Goal: Task Accomplishment & Management: Use online tool/utility

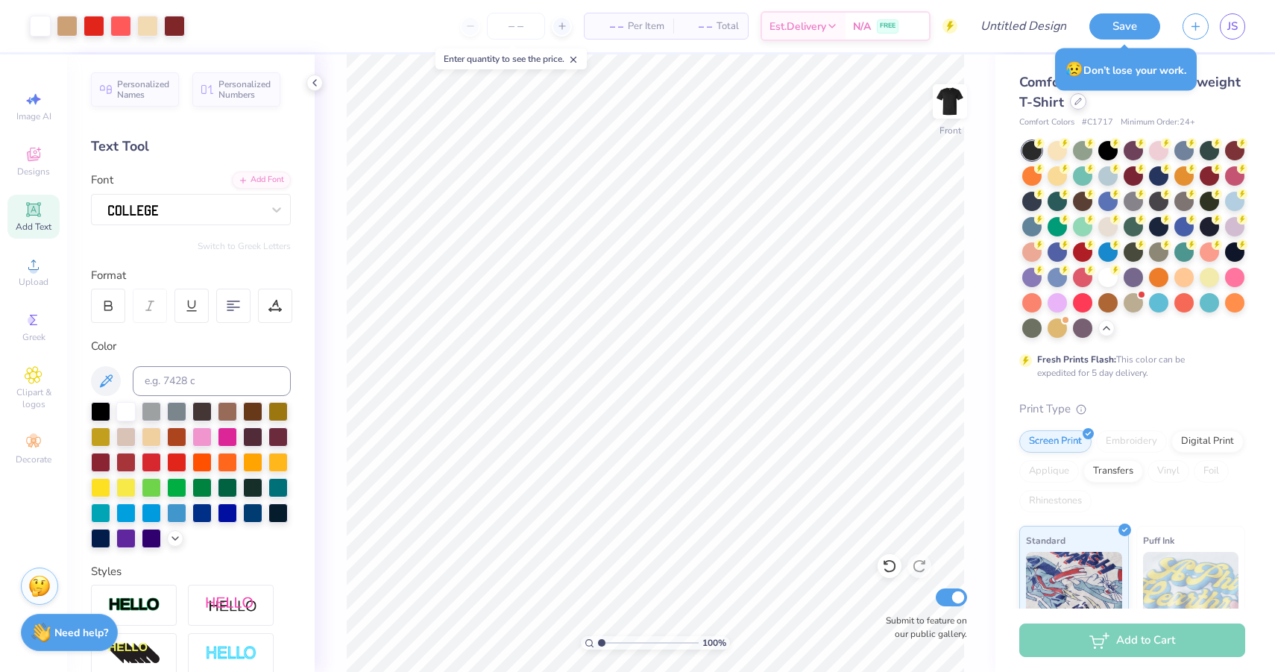
click at [1078, 105] on div at bounding box center [1078, 101] width 16 height 16
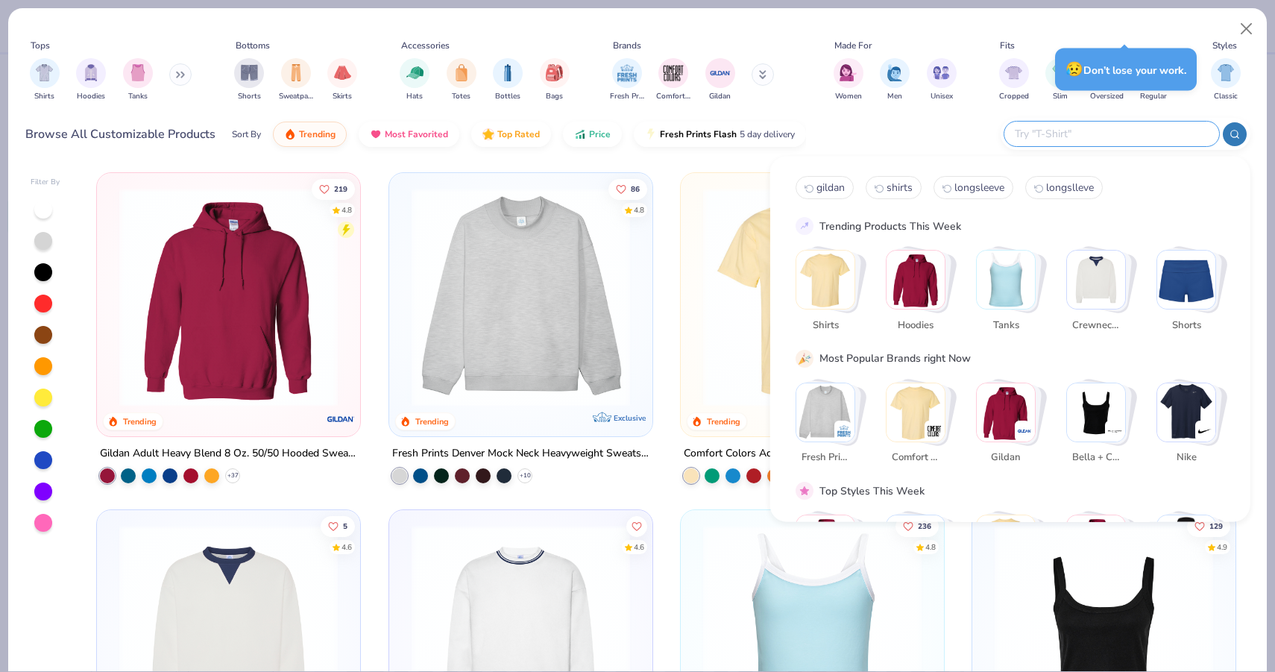
click at [1107, 130] on input "text" at bounding box center [1110, 133] width 195 height 17
type input "pocket"
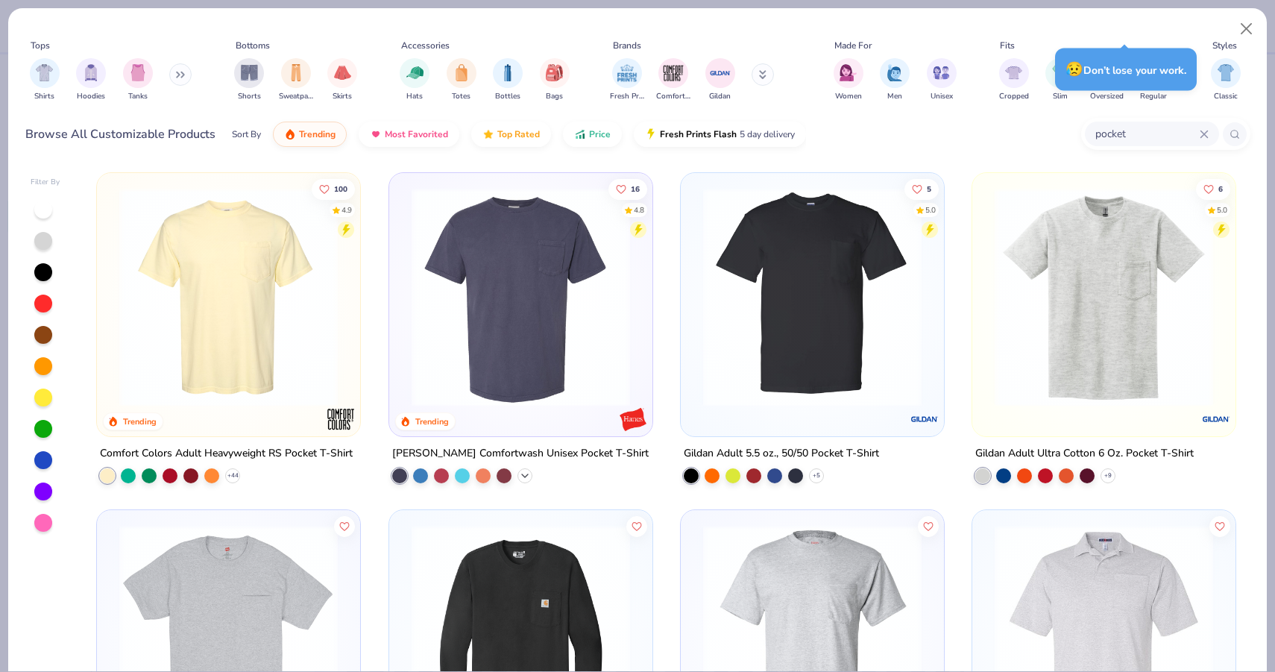
click at [524, 477] on icon at bounding box center [525, 476] width 12 height 12
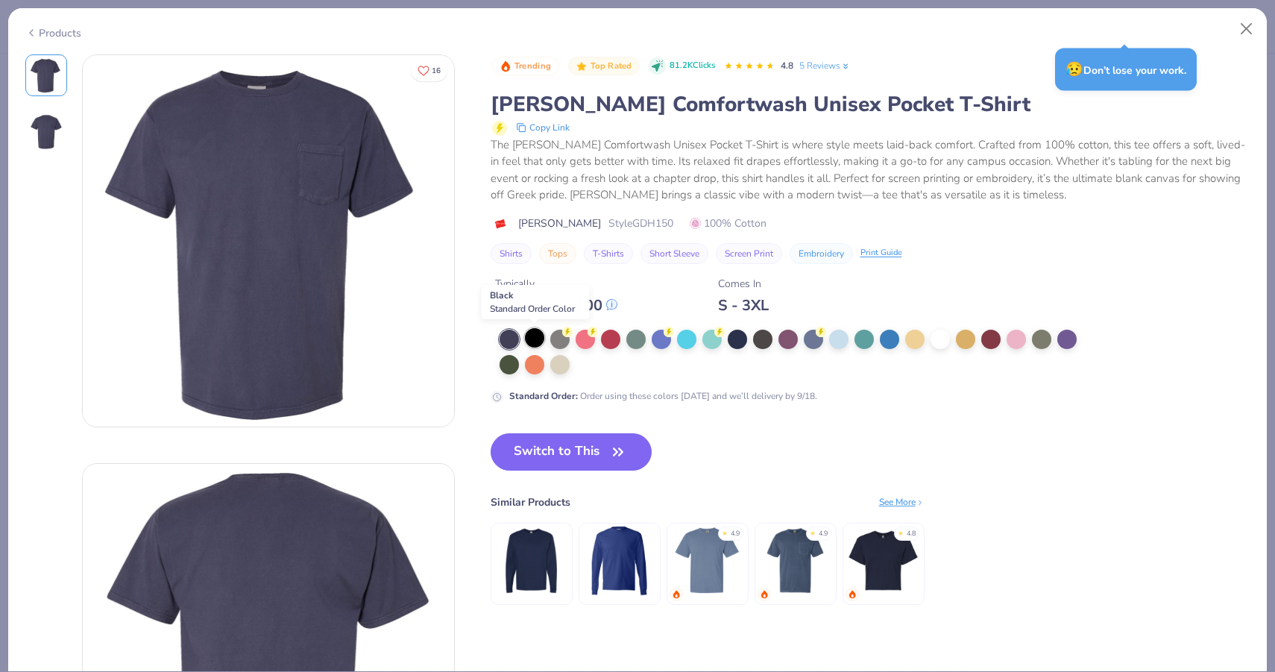
click at [534, 335] on div at bounding box center [534, 337] width 19 height 19
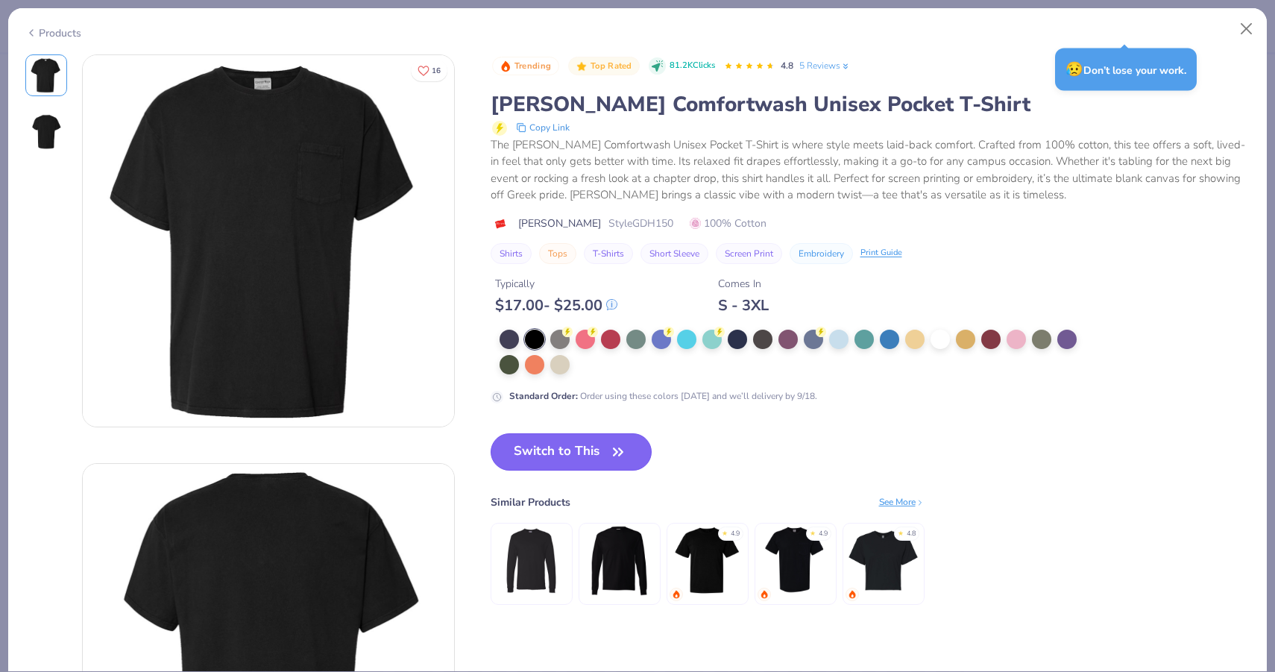
click at [564, 449] on button "Switch to This" at bounding box center [571, 451] width 162 height 37
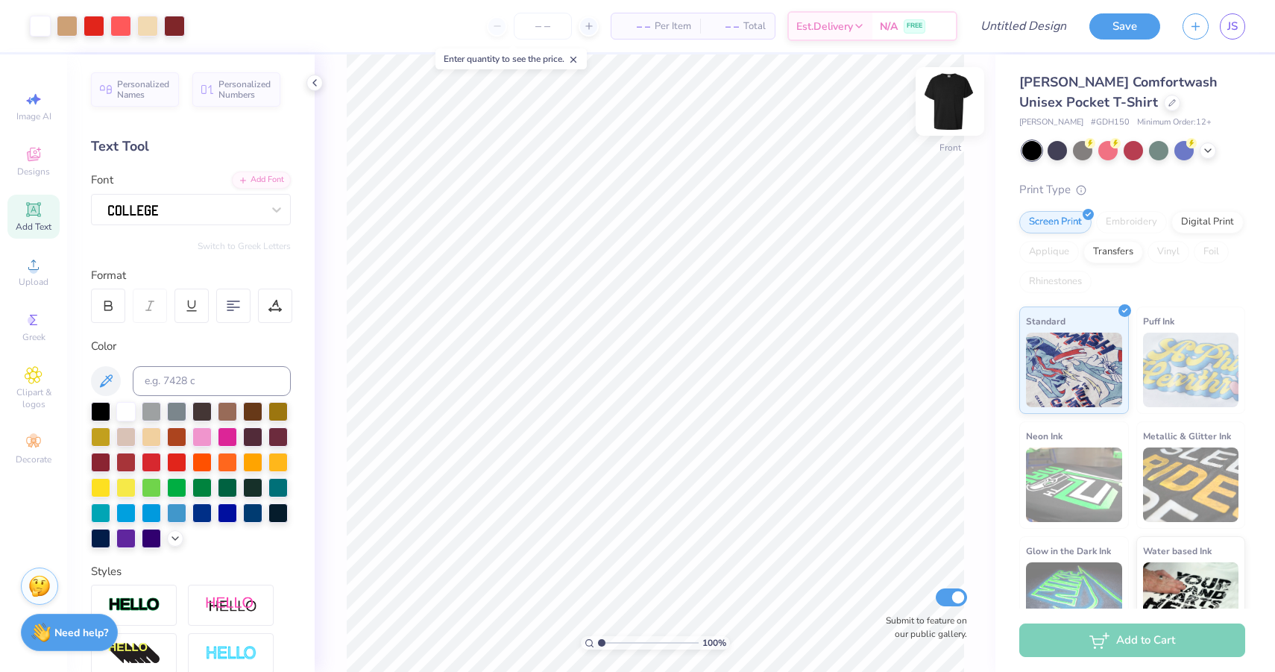
click at [951, 113] on img at bounding box center [950, 102] width 60 height 60
click at [537, 25] on input "number" at bounding box center [543, 26] width 58 height 27
type input "50"
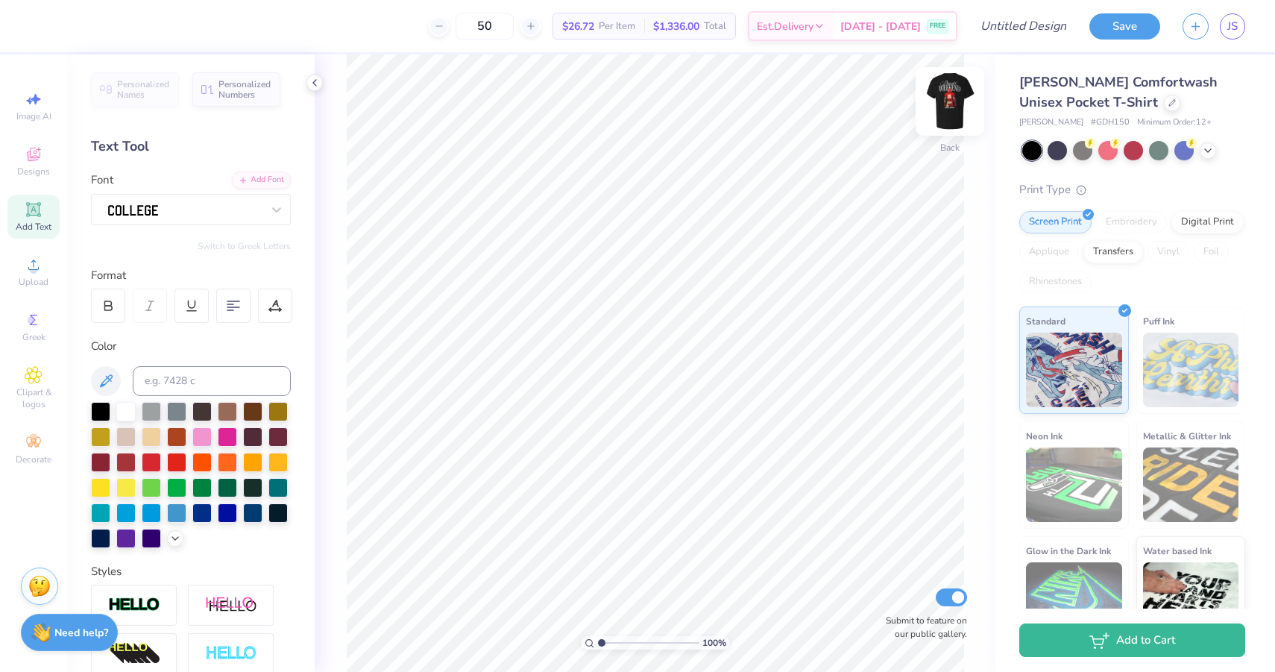
click at [946, 120] on img at bounding box center [950, 102] width 60 height 60
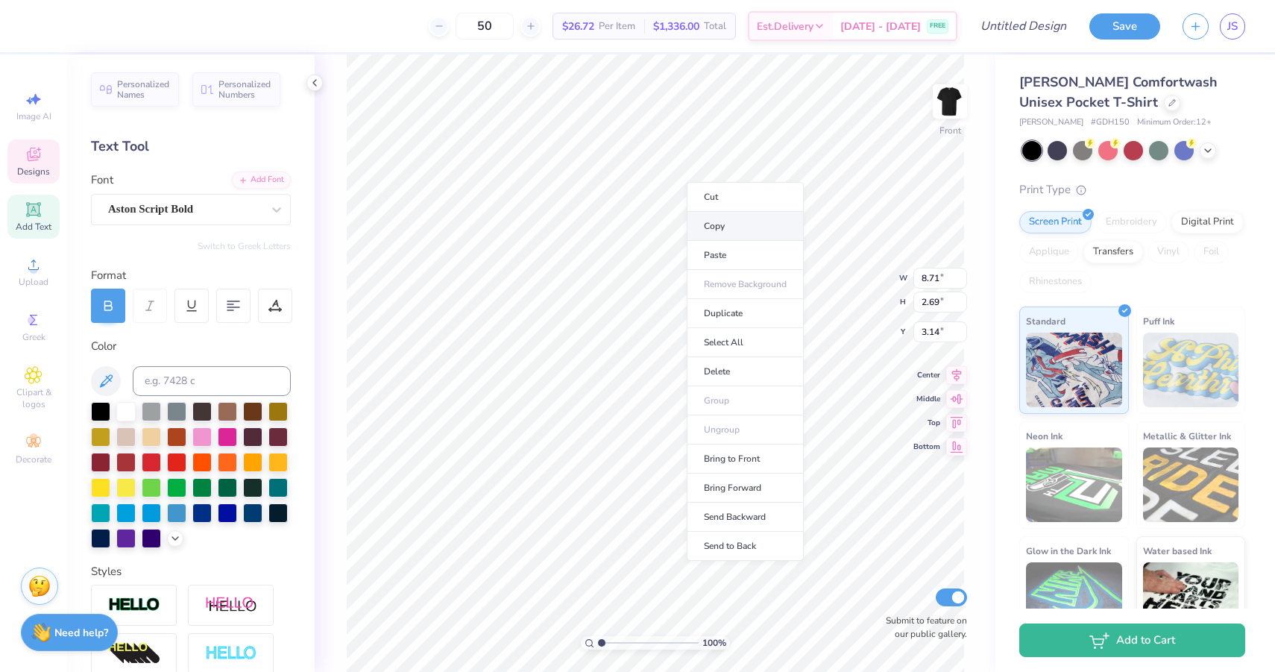
click at [733, 227] on li "Copy" at bounding box center [745, 226] width 117 height 29
click at [949, 103] on img at bounding box center [950, 102] width 60 height 60
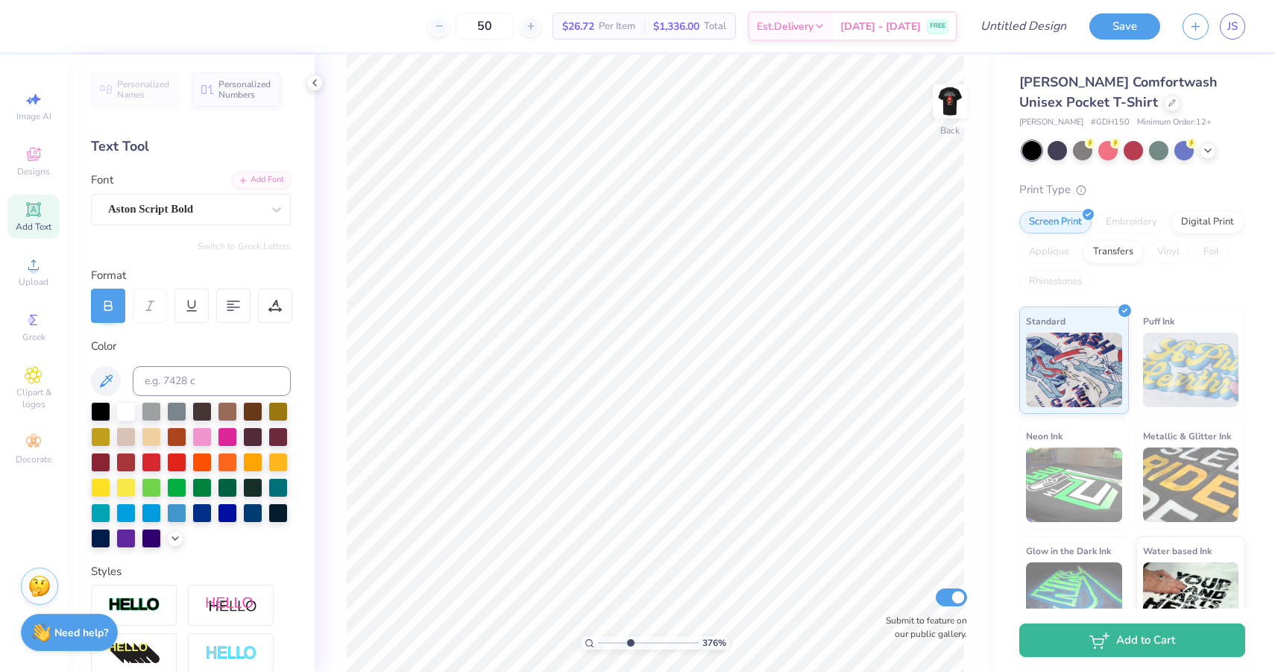
drag, startPoint x: 602, startPoint y: 644, endPoint x: 629, endPoint y: 644, distance: 27.6
type input "3.84"
click at [629, 644] on input "range" at bounding box center [648, 642] width 101 height 13
click at [653, 367] on li "Paste" at bounding box center [673, 362] width 117 height 29
type textarea "2"
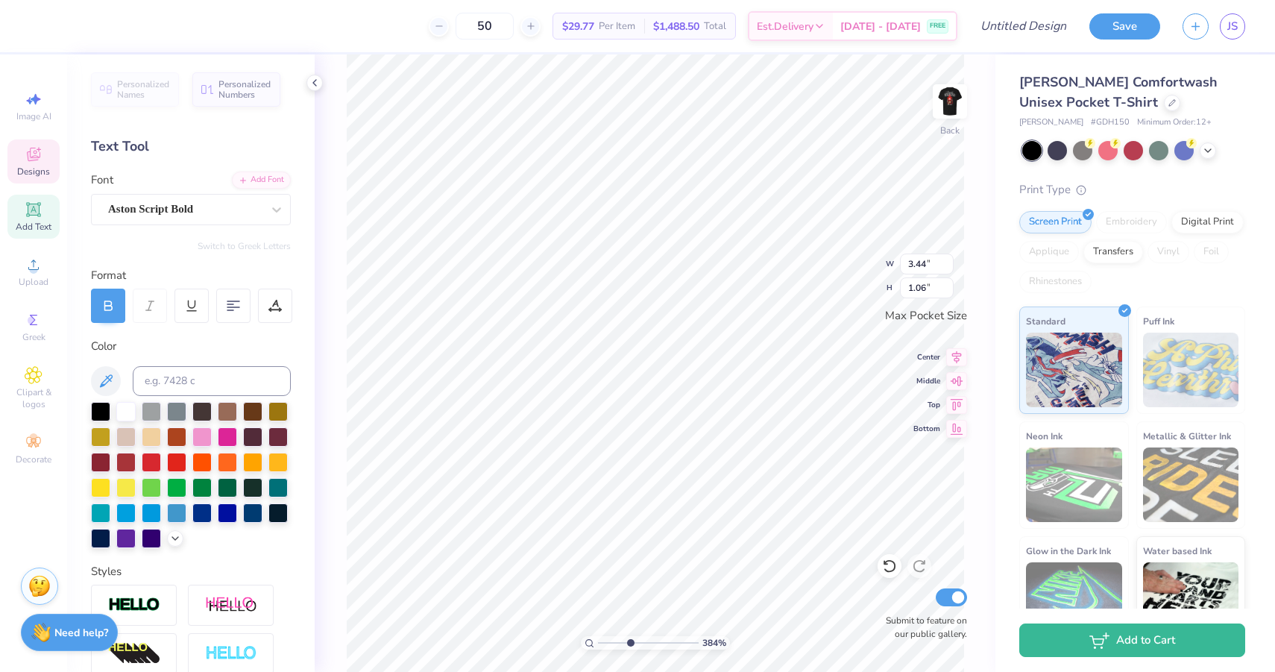
type textarea "2"
click at [935, 106] on img at bounding box center [950, 102] width 60 height 60
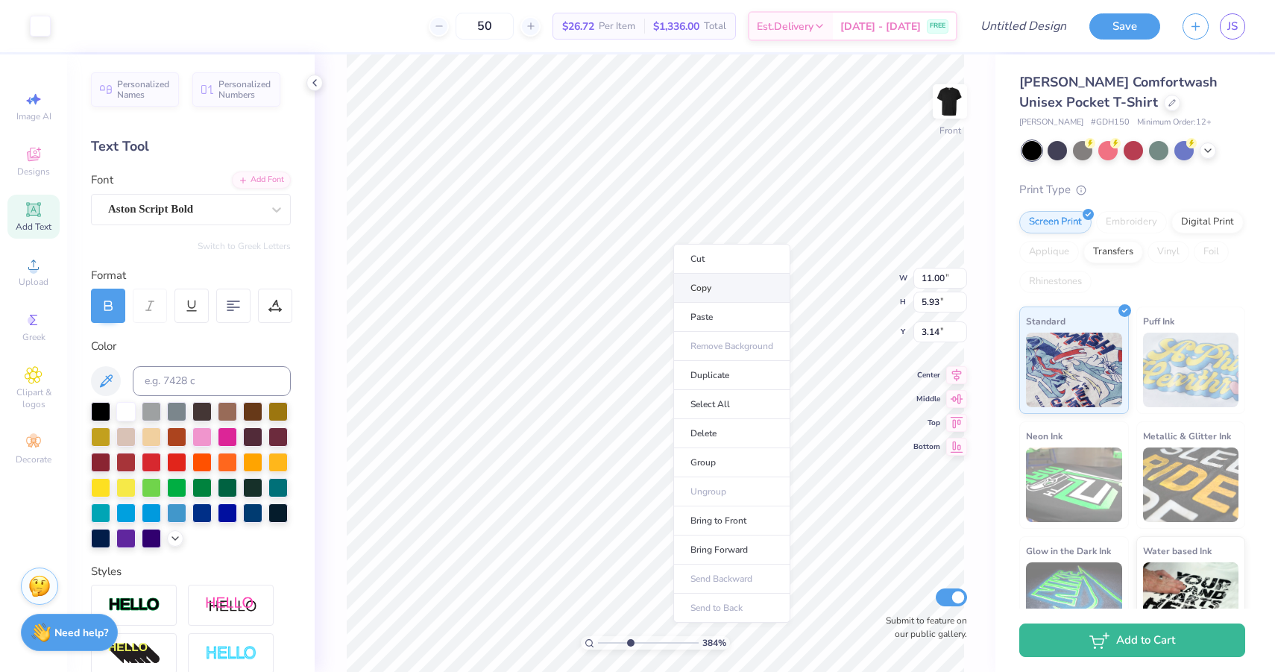
click at [698, 297] on li "Copy" at bounding box center [731, 288] width 117 height 29
click at [962, 98] on img at bounding box center [950, 102] width 60 height 60
drag, startPoint x: 632, startPoint y: 641, endPoint x: 607, endPoint y: 640, distance: 25.4
type input "1.59"
click at [607, 640] on input "range" at bounding box center [648, 642] width 101 height 13
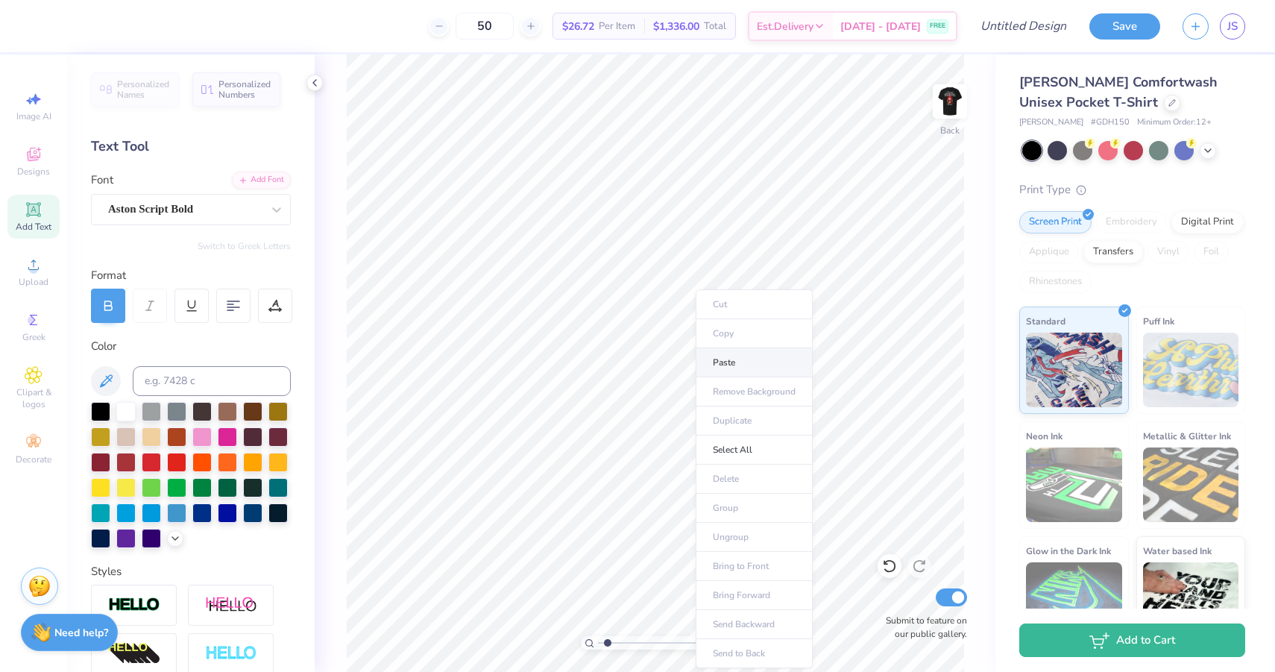
click at [724, 360] on li "Paste" at bounding box center [753, 362] width 117 height 29
type input "2.00"
type input "1.08"
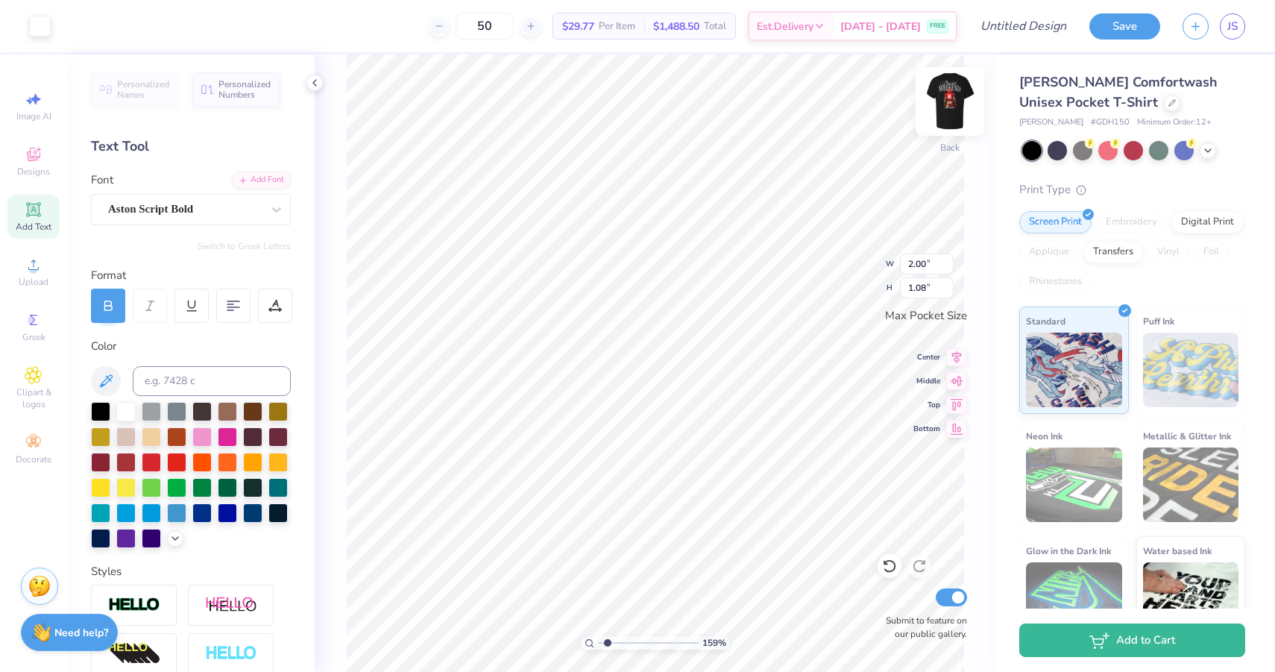
click at [940, 100] on img at bounding box center [950, 102] width 60 height 60
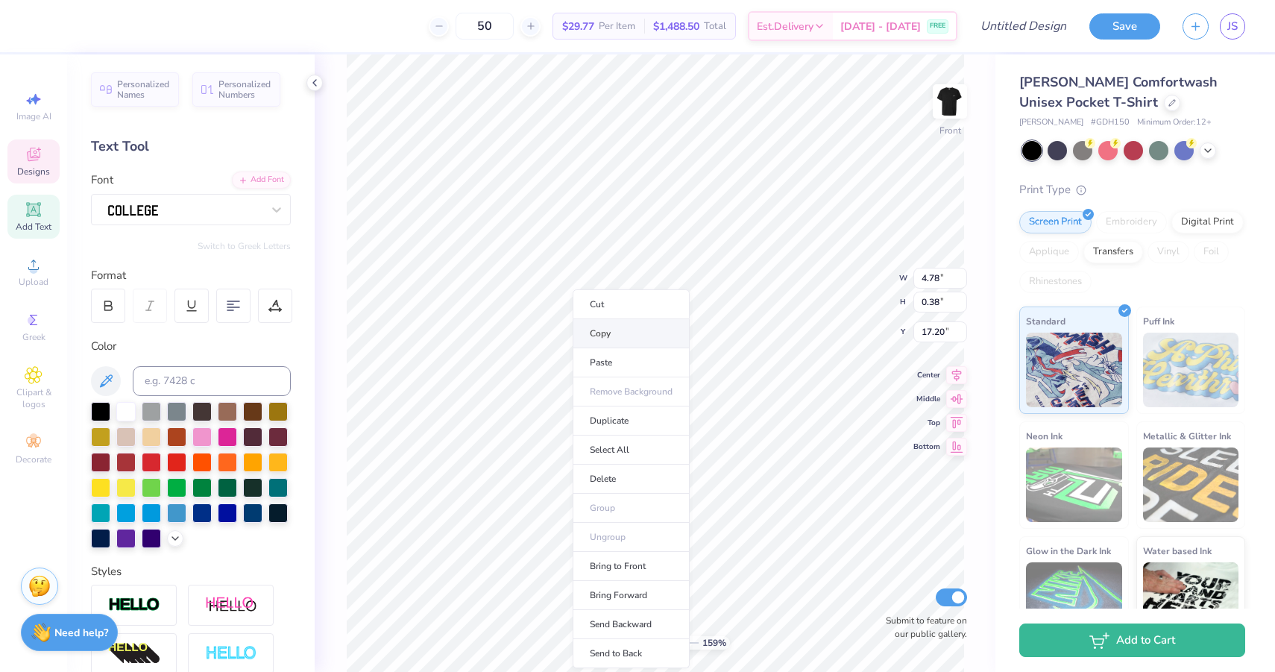
click at [622, 339] on li "Copy" at bounding box center [630, 333] width 117 height 29
click at [953, 116] on img at bounding box center [950, 102] width 60 height 60
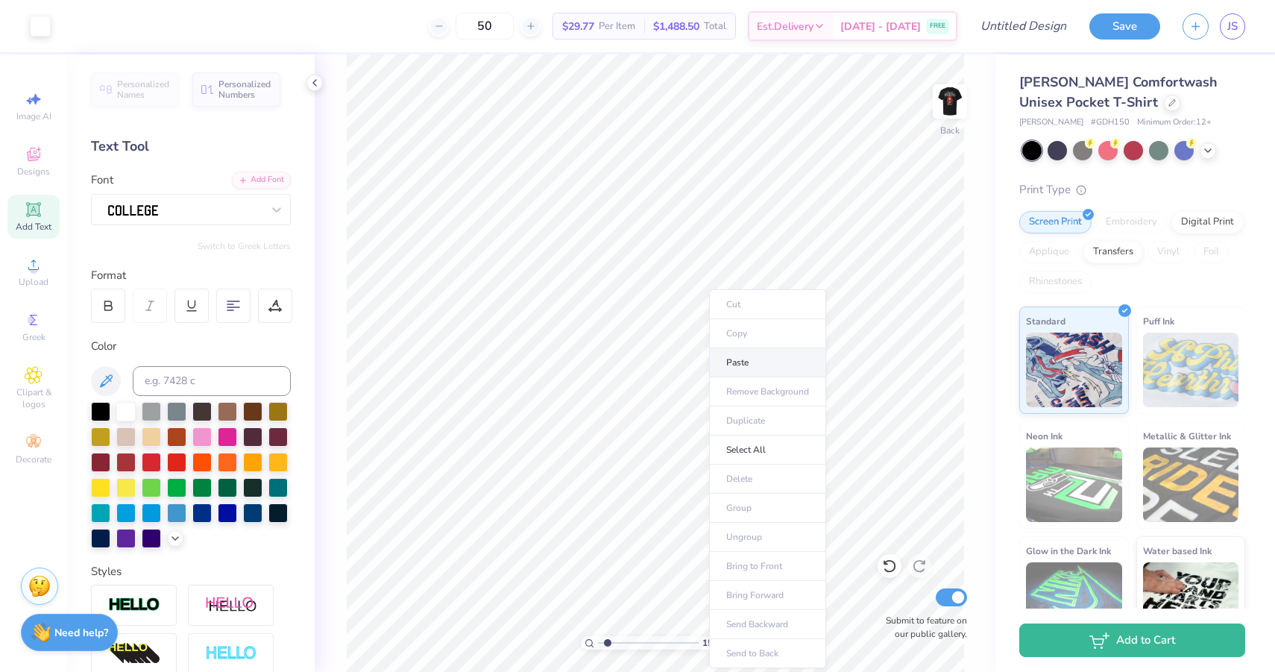
click at [732, 354] on li "Paste" at bounding box center [767, 362] width 117 height 29
type input "2.37"
type input "0.19"
type input "2.47"
type input "1.33"
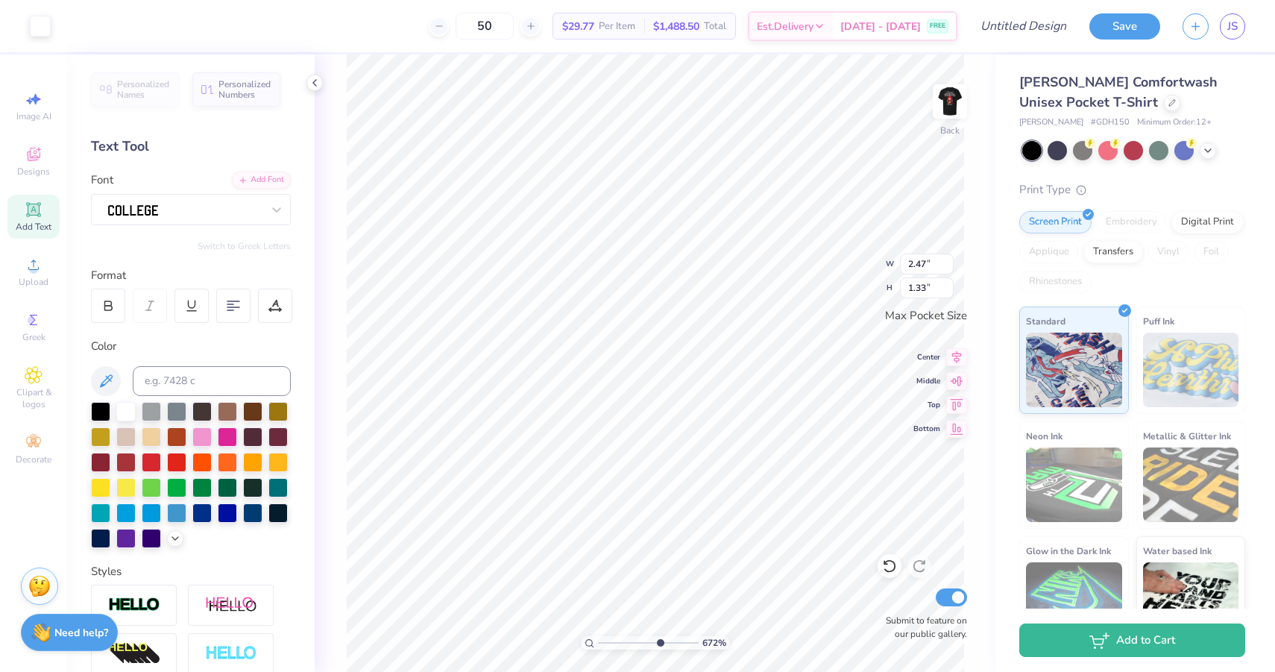
drag, startPoint x: 605, startPoint y: 639, endPoint x: 664, endPoint y: 605, distance: 68.4
click at [664, 636] on input "range" at bounding box center [648, 642] width 101 height 13
drag, startPoint x: 660, startPoint y: 643, endPoint x: 621, endPoint y: 644, distance: 39.5
click at [621, 644] on input "range" at bounding box center [648, 642] width 101 height 13
drag, startPoint x: 625, startPoint y: 640, endPoint x: 634, endPoint y: 640, distance: 9.0
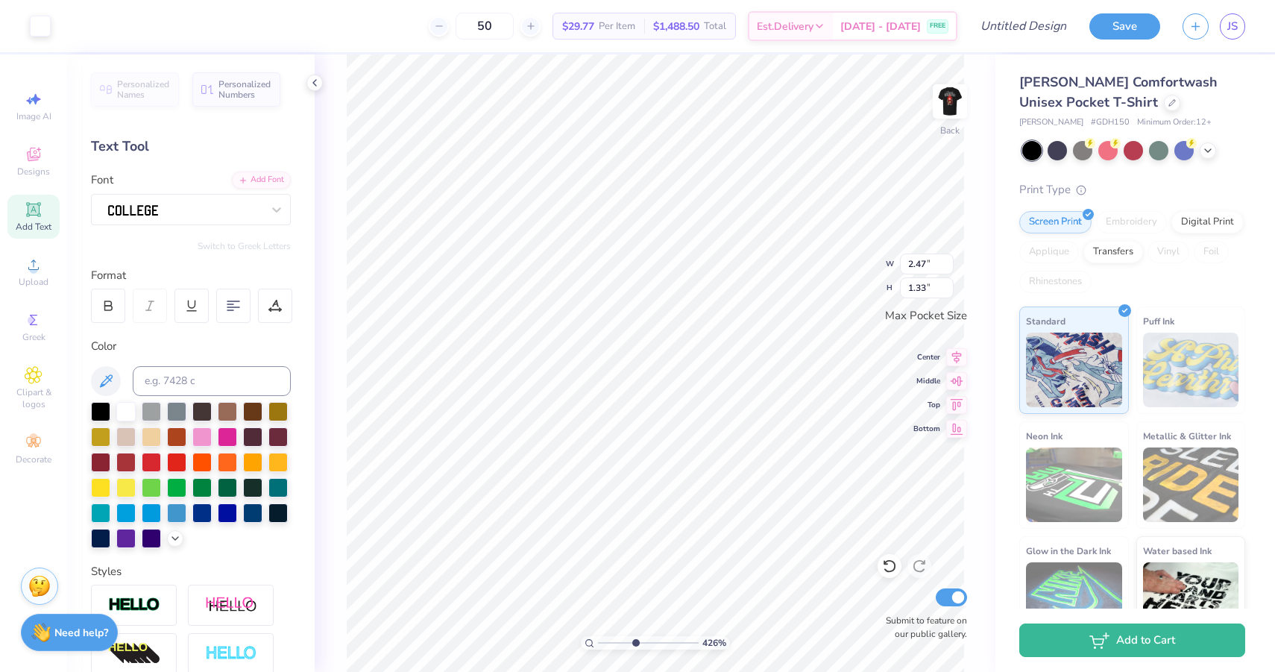
type input "4.32"
click at [634, 640] on input "range" at bounding box center [648, 642] width 101 height 13
type input "2.37"
type input "0.19"
click at [874, 259] on div "432 % Back W 2.37 2.37 " H 0.19 0.19 " Max Pocket Size Center Middle Top Bottom…" at bounding box center [655, 362] width 681 height 617
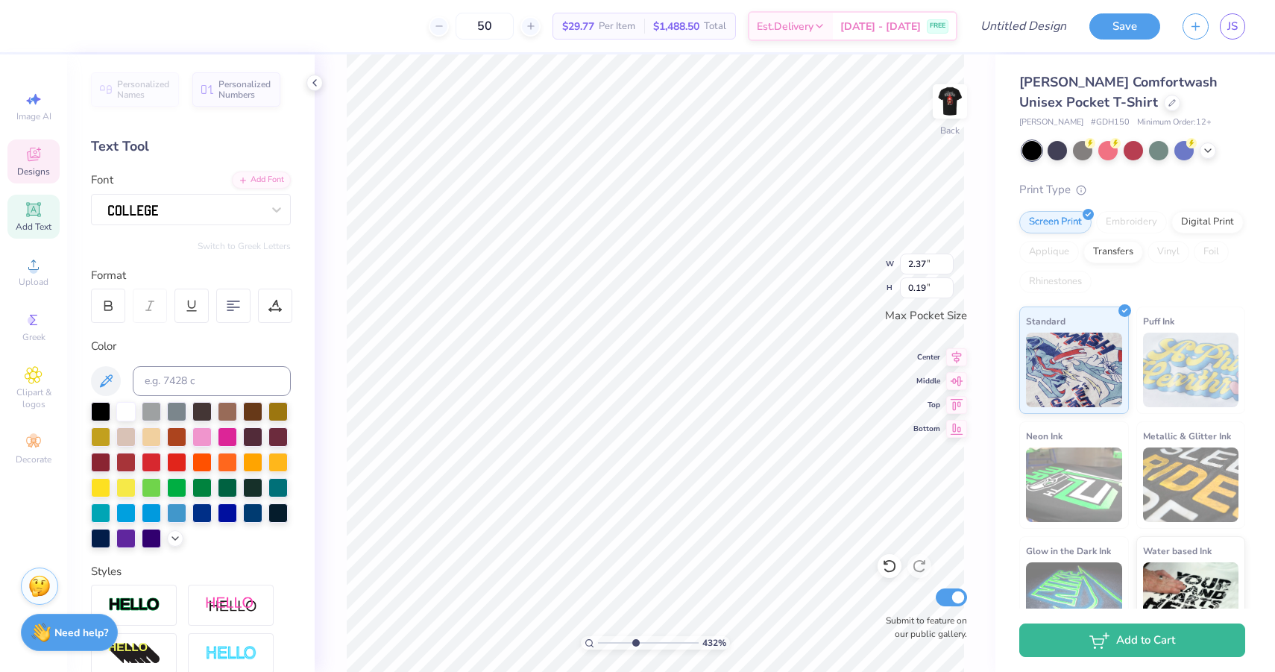
scroll to position [1, 1]
type textarea "SIGMA CHI x DELTA ZETA 2025"
click at [233, 297] on div at bounding box center [233, 305] width 34 height 34
type textarea "SIGMA CHI x DELTA ZETA"
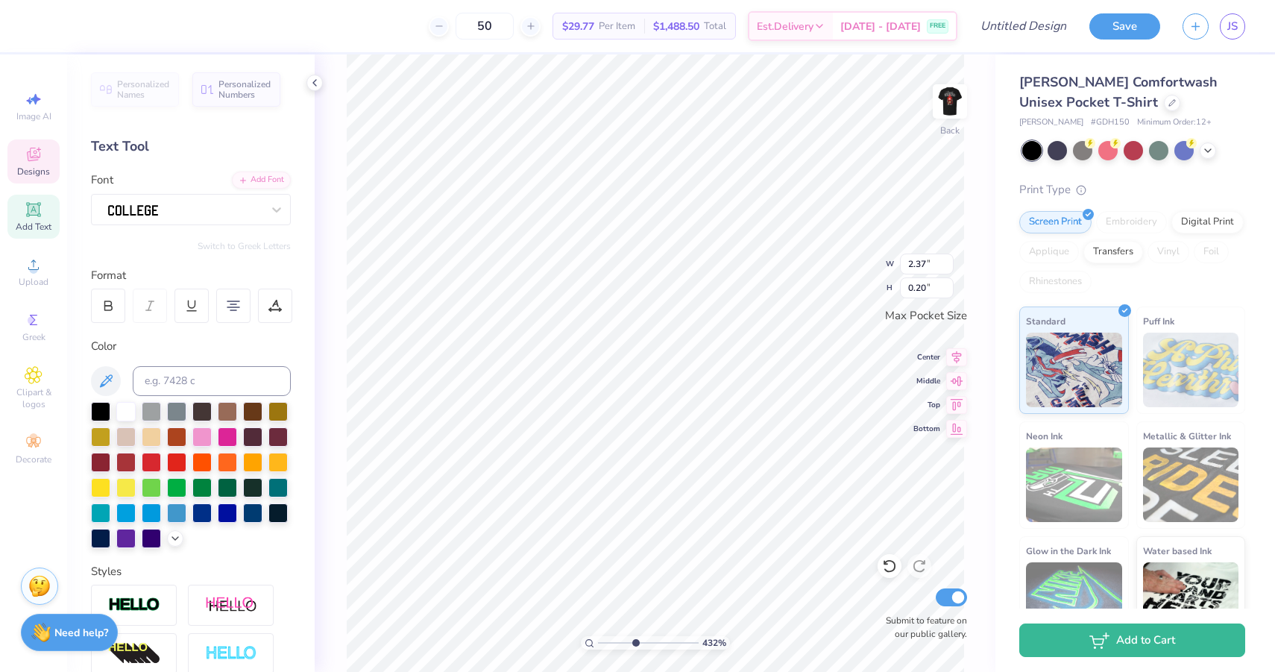
type input "1.96"
type input "0.60"
type input "2.47"
type input "0.83"
type input "2.37"
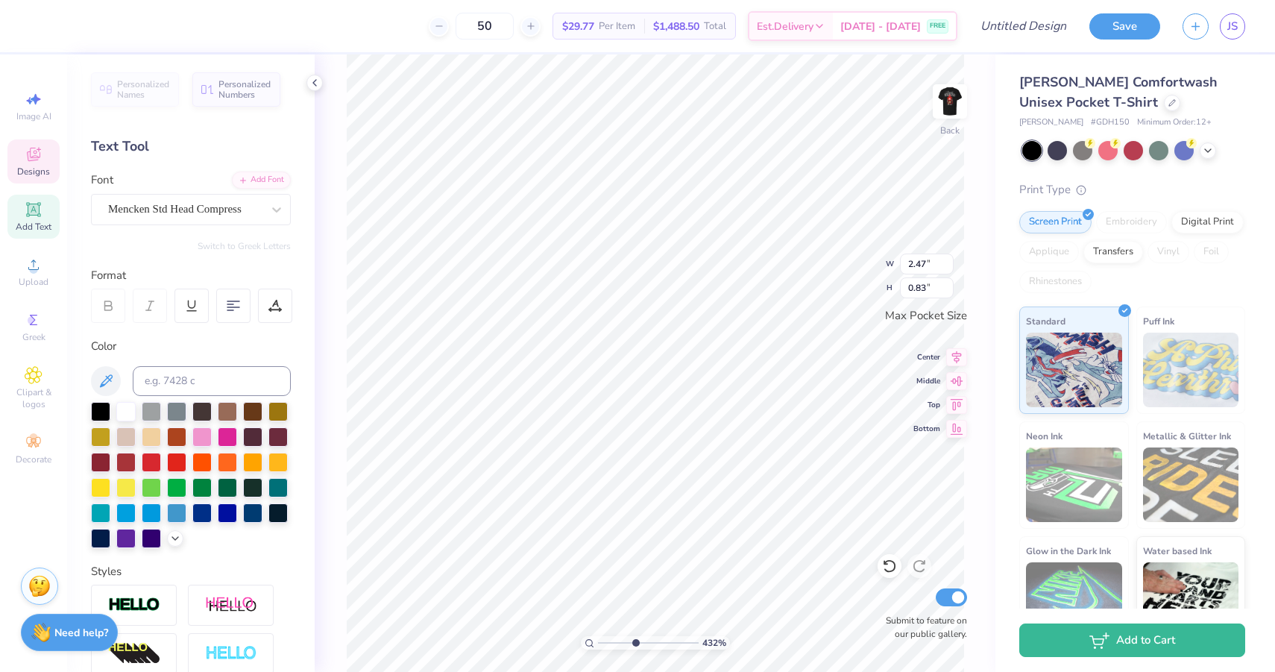
type input "0.20"
type input "2.37"
type input "0.20"
type input "2.47"
type input "0.83"
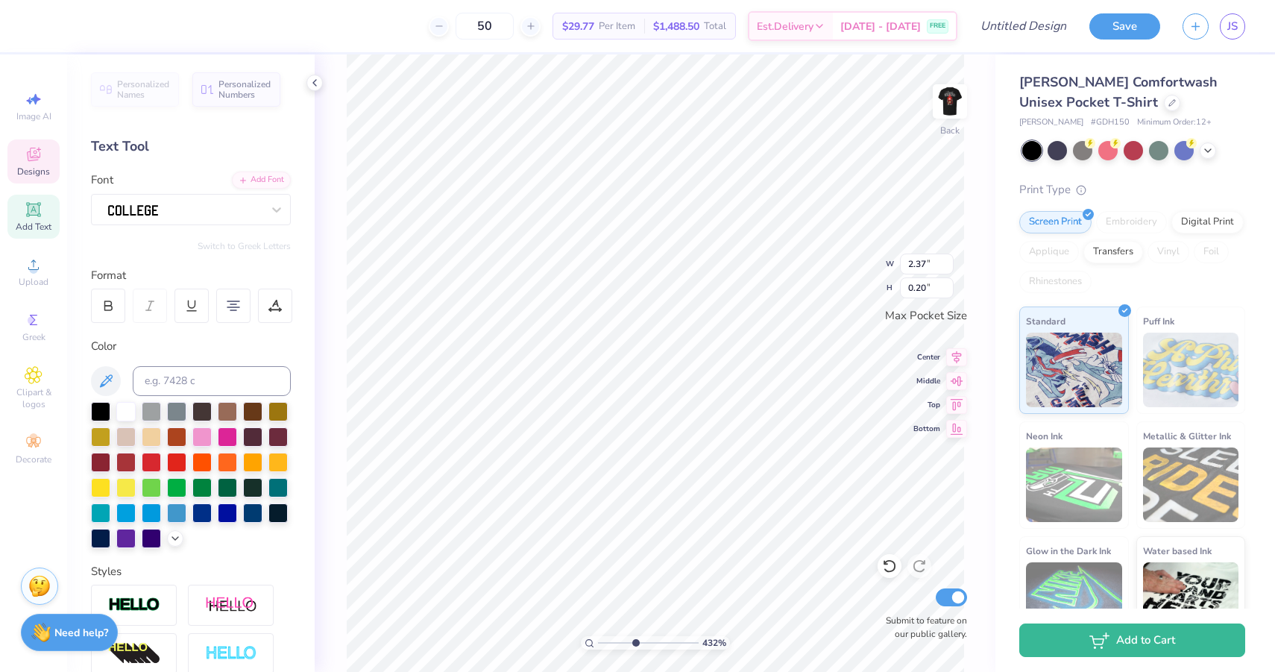
type input "1.96"
type input "0.60"
type input "2.47"
type input "0.83"
type input "1.96"
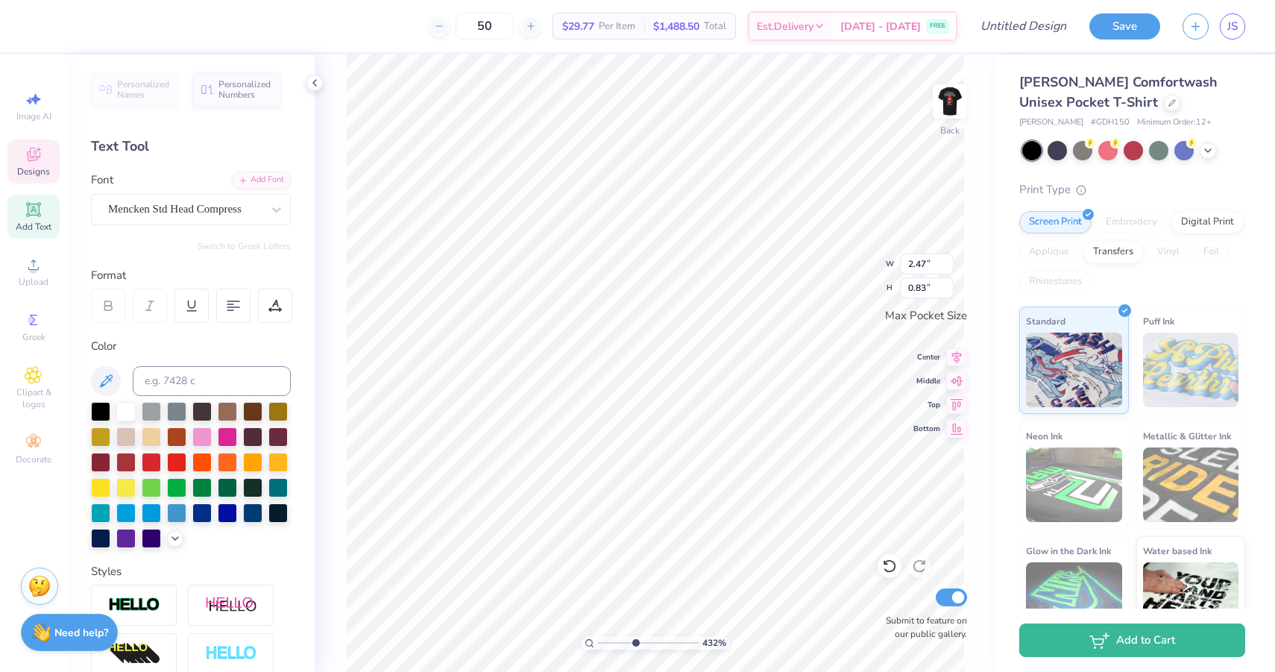
type input "0.60"
type input "2.37"
type input "0.20"
type input "2.47"
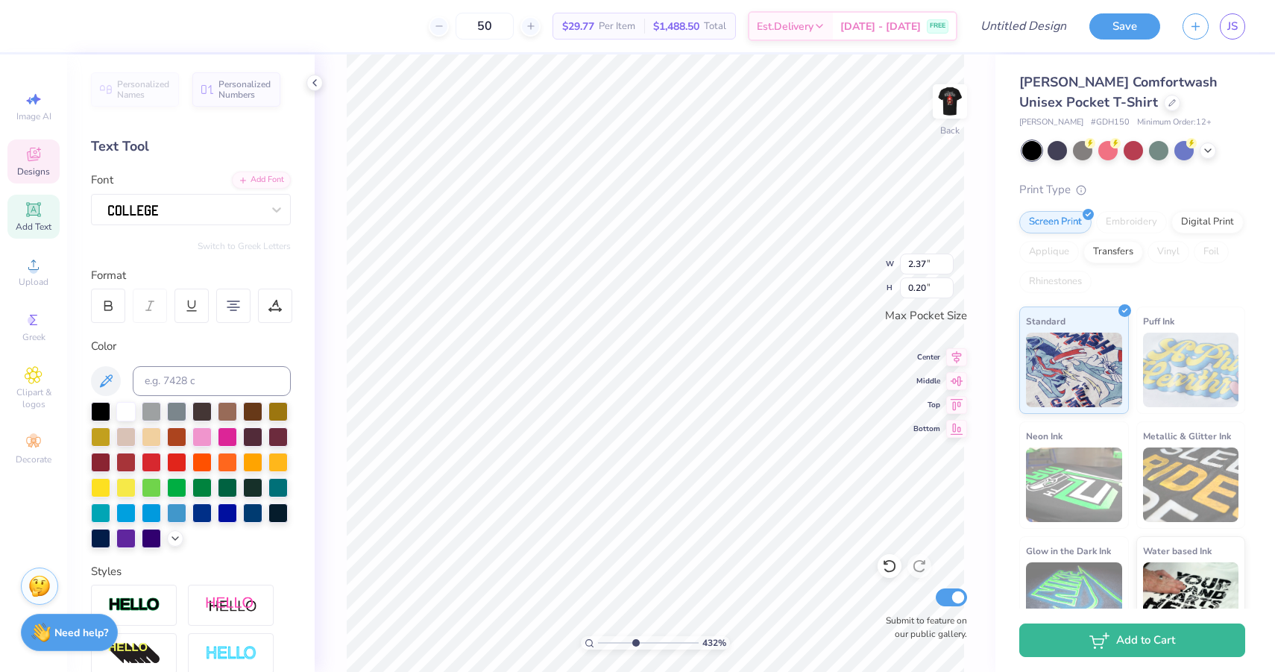
type input "0.83"
drag, startPoint x: 632, startPoint y: 644, endPoint x: 619, endPoint y: 642, distance: 13.6
type input "2.77"
click at [619, 642] on input "range" at bounding box center [648, 642] width 101 height 13
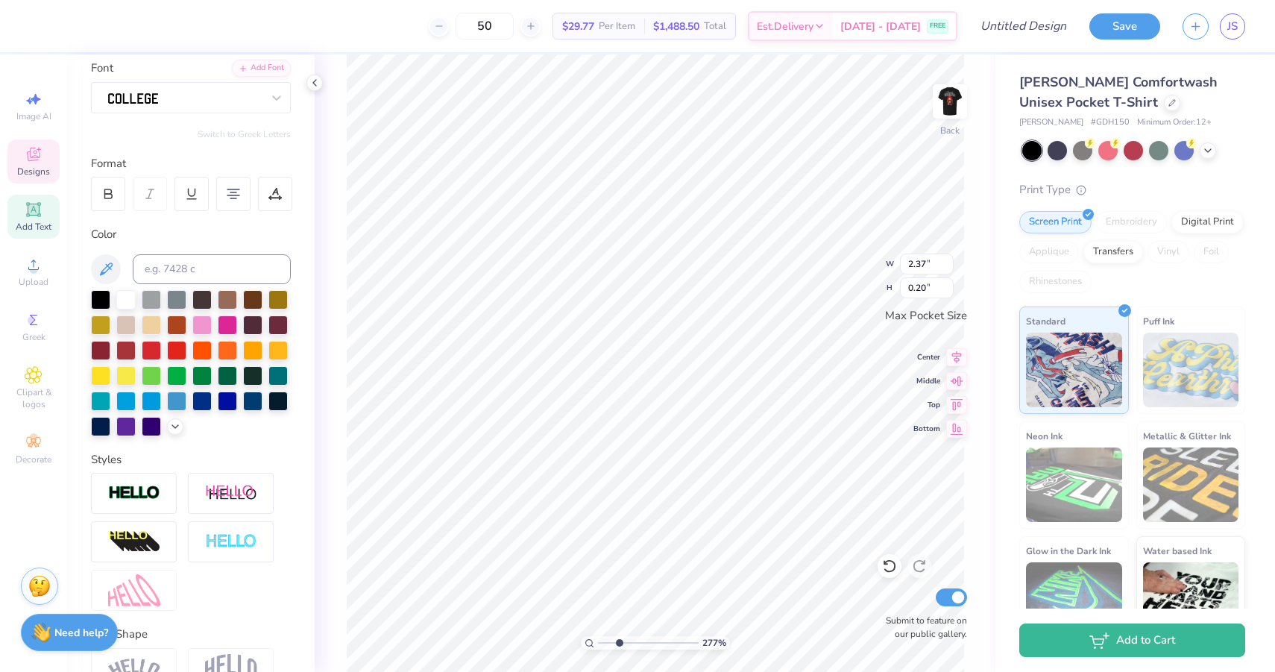
scroll to position [195, 0]
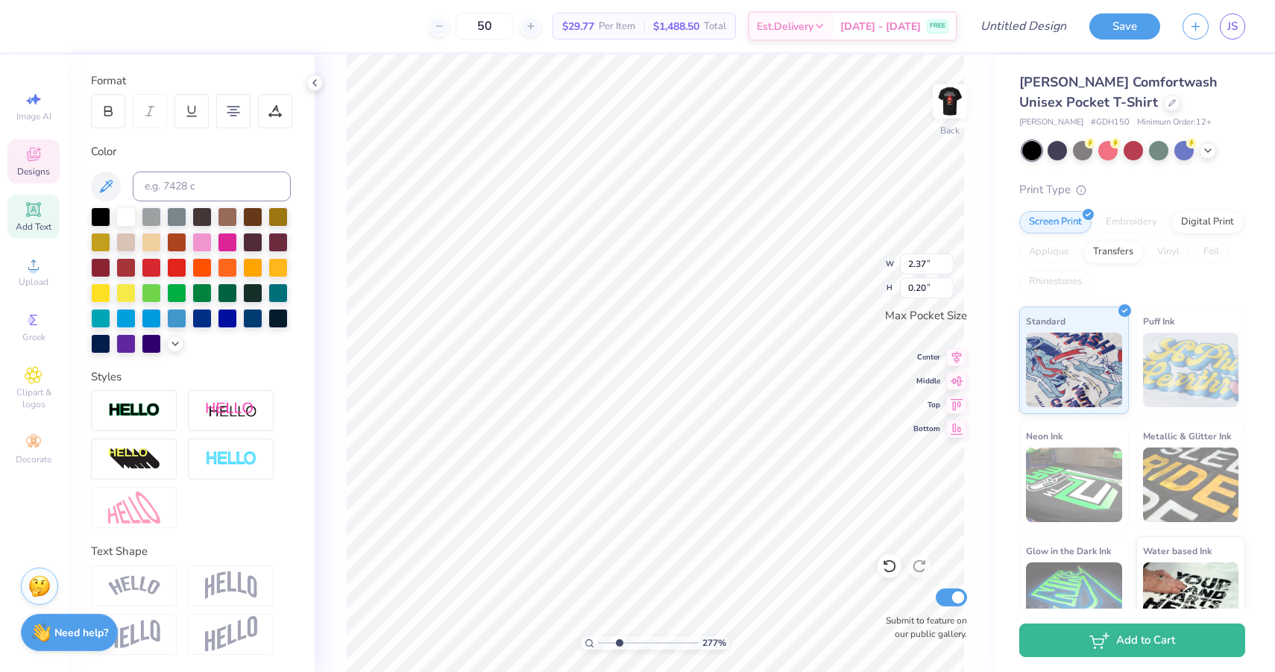
click at [145, 576] on img at bounding box center [134, 585] width 52 height 20
click at [139, 586] on img at bounding box center [134, 585] width 52 height 20
click at [776, 417] on li "Duplicate" at bounding box center [788, 420] width 117 height 29
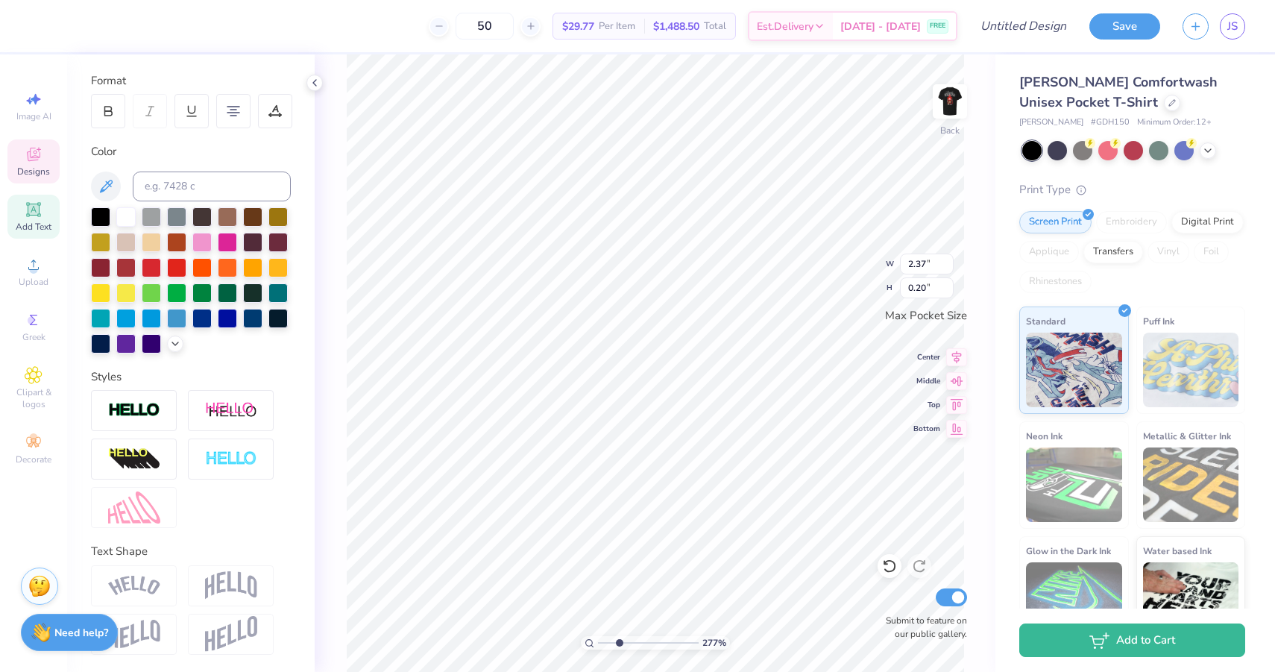
type textarea "2025"
click at [947, 100] on img at bounding box center [950, 102] width 60 height 60
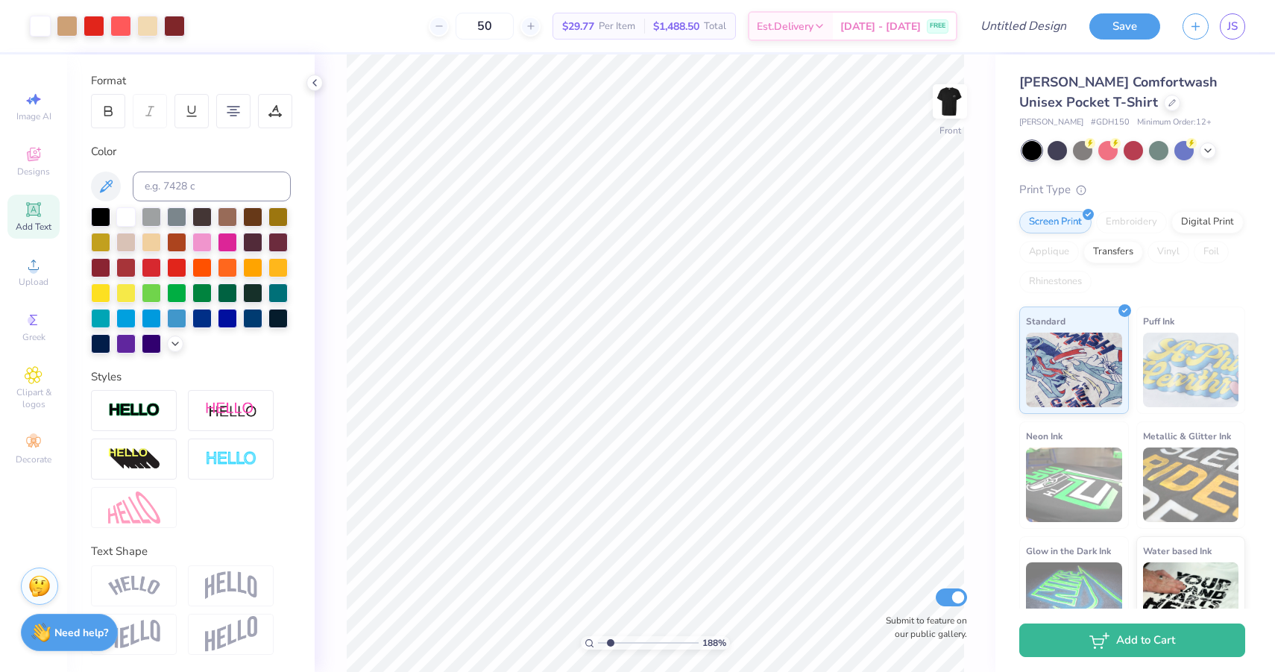
drag, startPoint x: 617, startPoint y: 641, endPoint x: 610, endPoint y: 643, distance: 7.6
type input "1.88"
click at [610, 643] on input "range" at bounding box center [648, 642] width 101 height 13
type input "1.63"
type input "1.50"
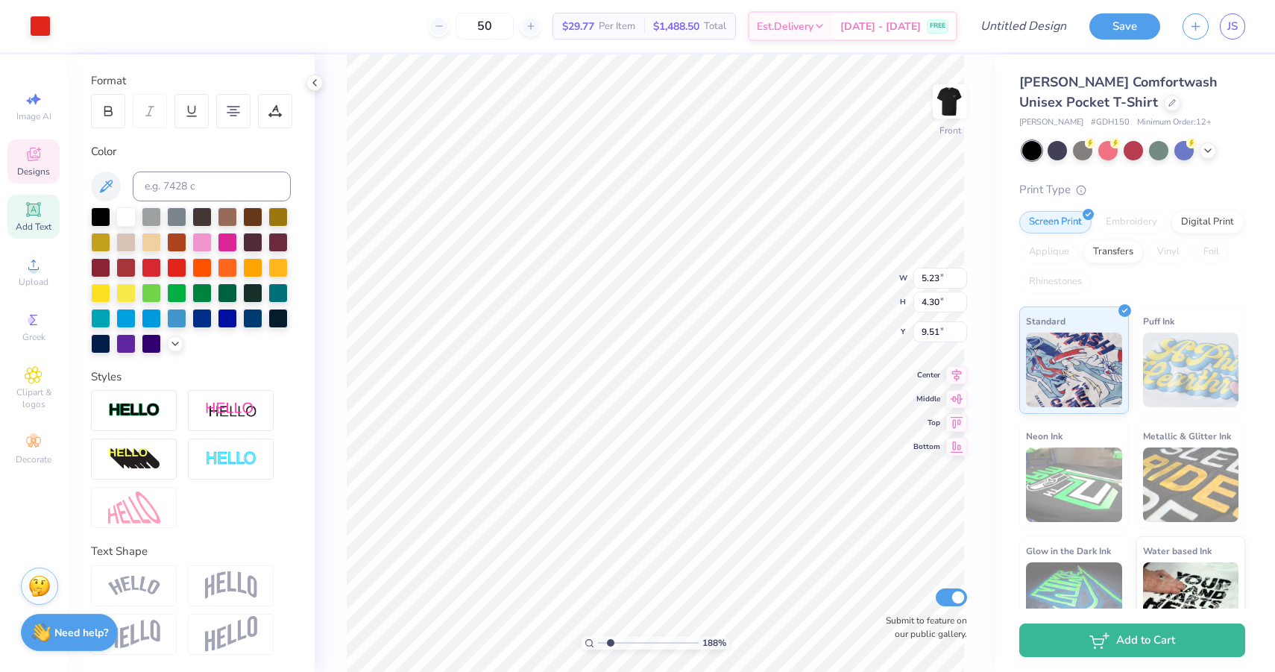
type input "10.84"
type input "5.23"
type input "4.30"
type input "9.51"
type input "11.00"
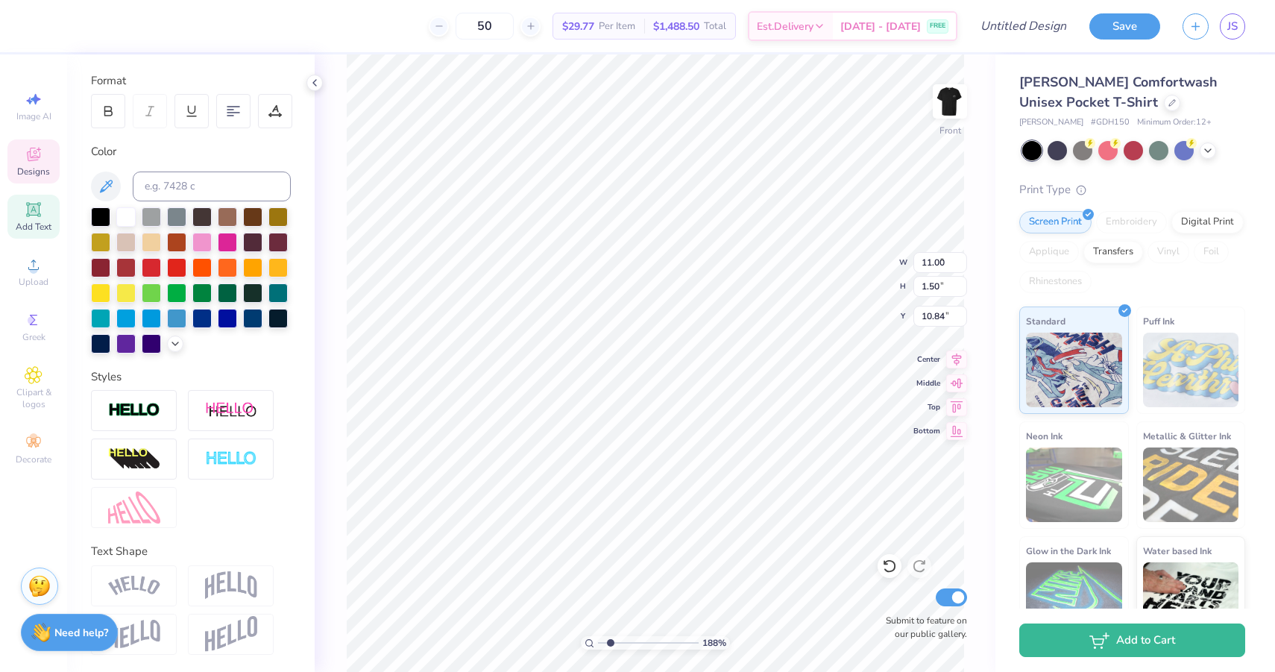
type input "3.70"
type input "5.38"
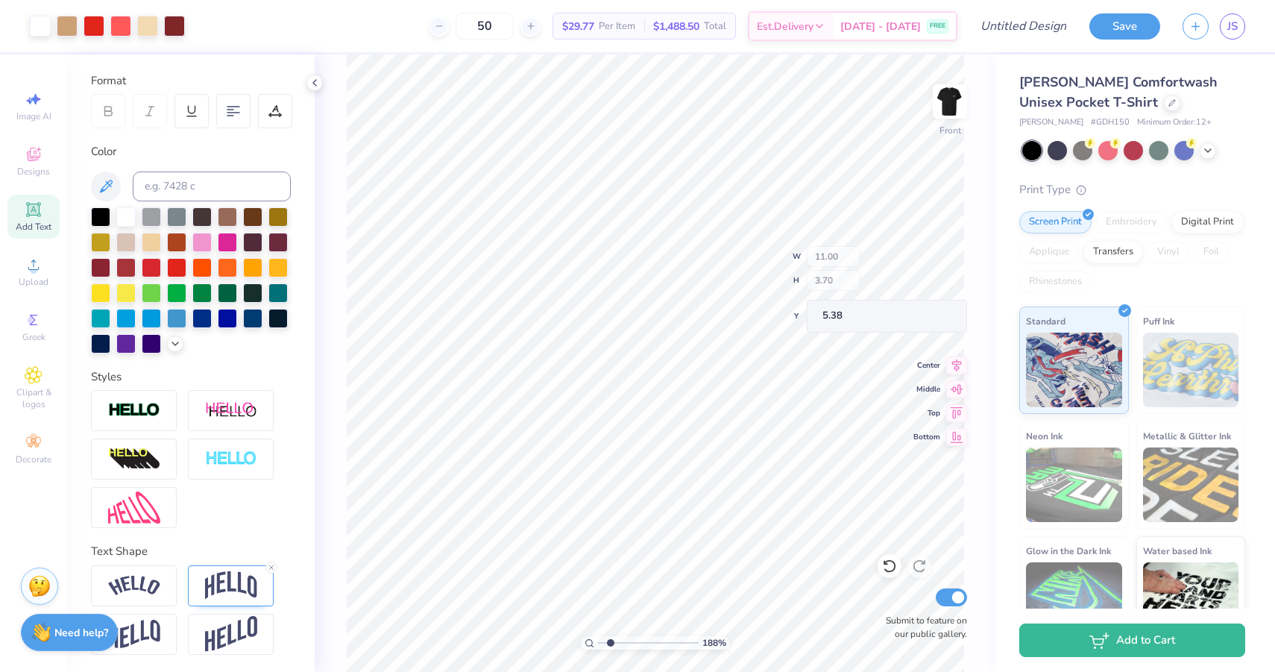
click at [836, 261] on div "188 % Front W 11.00 H 3.70 Y 5.38 Center Middle Top Bottom Submit to feature on…" at bounding box center [655, 362] width 681 height 617
type input "1.31"
click at [604, 642] on input "range" at bounding box center [648, 642] width 101 height 13
click at [950, 116] on img at bounding box center [950, 102] width 60 height 60
click at [1120, 23] on button "Save" at bounding box center [1124, 24] width 71 height 26
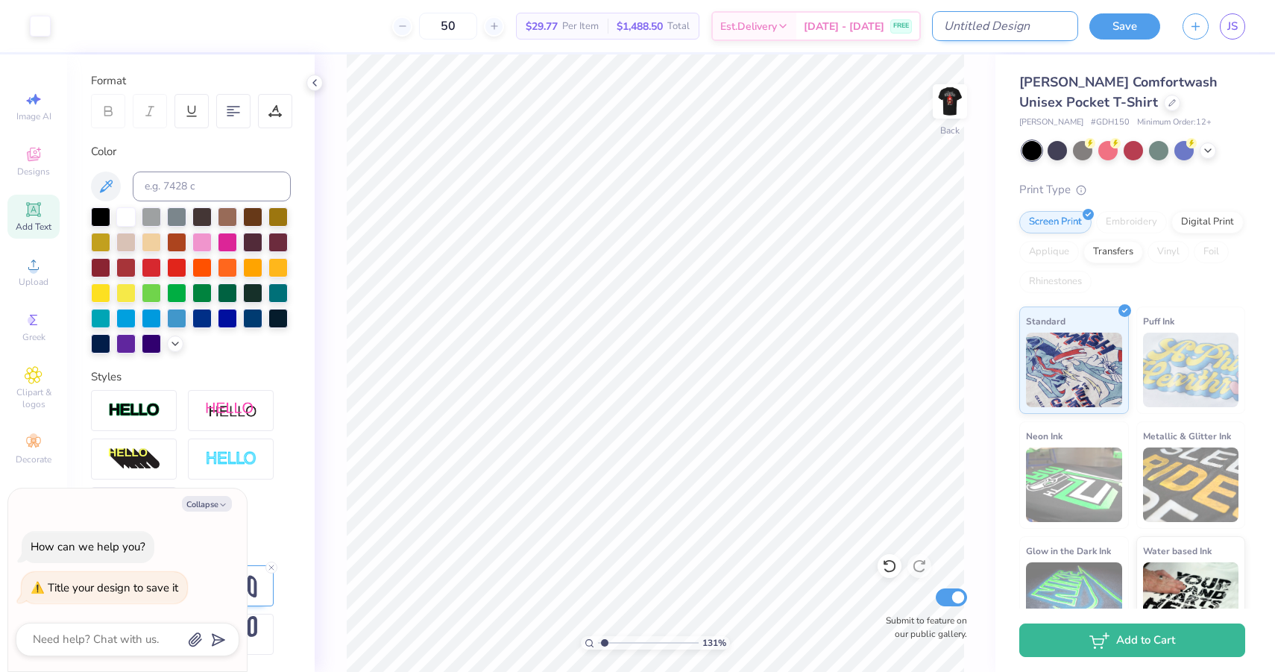
type textarea "x"
click at [1036, 25] on input "Design Title" at bounding box center [1005, 26] width 146 height 30
type input "p"
type textarea "x"
type input "pw"
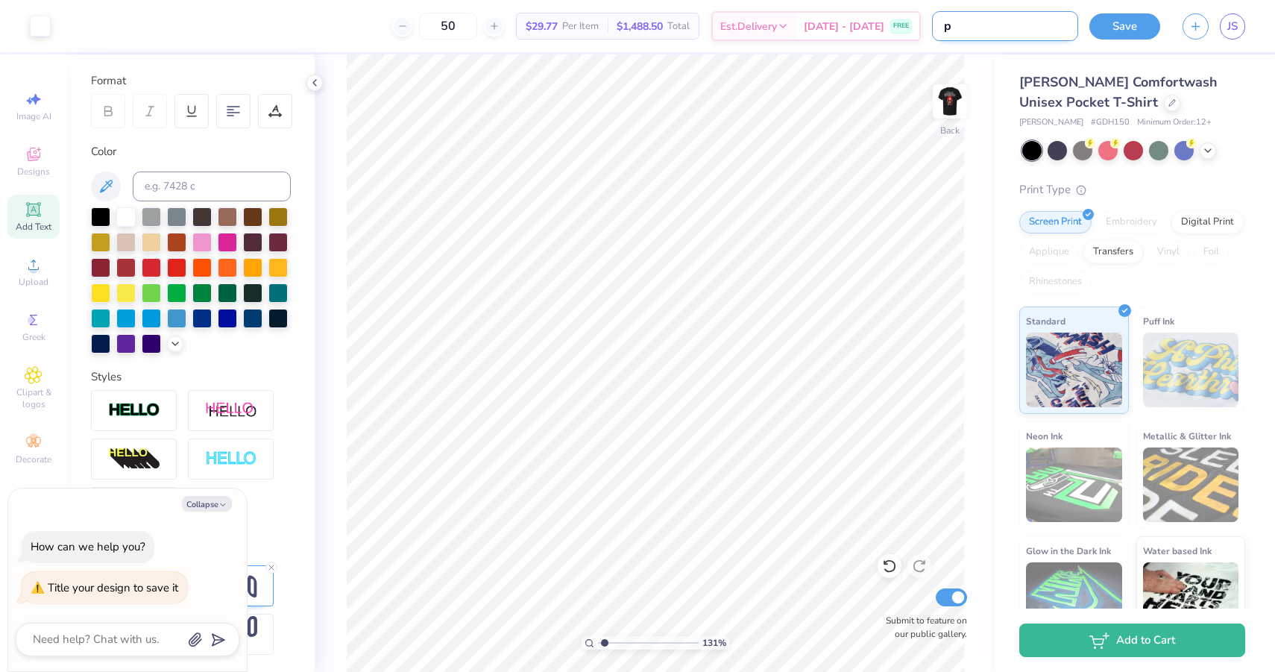
type textarea "x"
type input "pw"
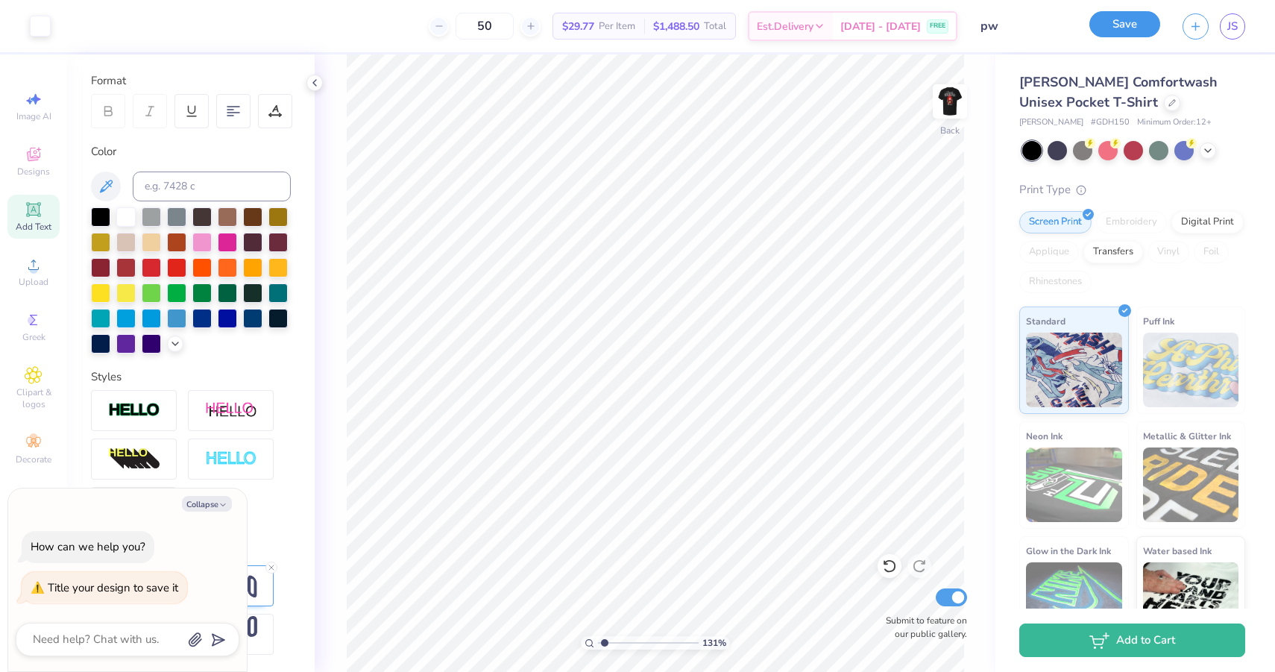
click at [1145, 21] on button "Save" at bounding box center [1124, 24] width 71 height 26
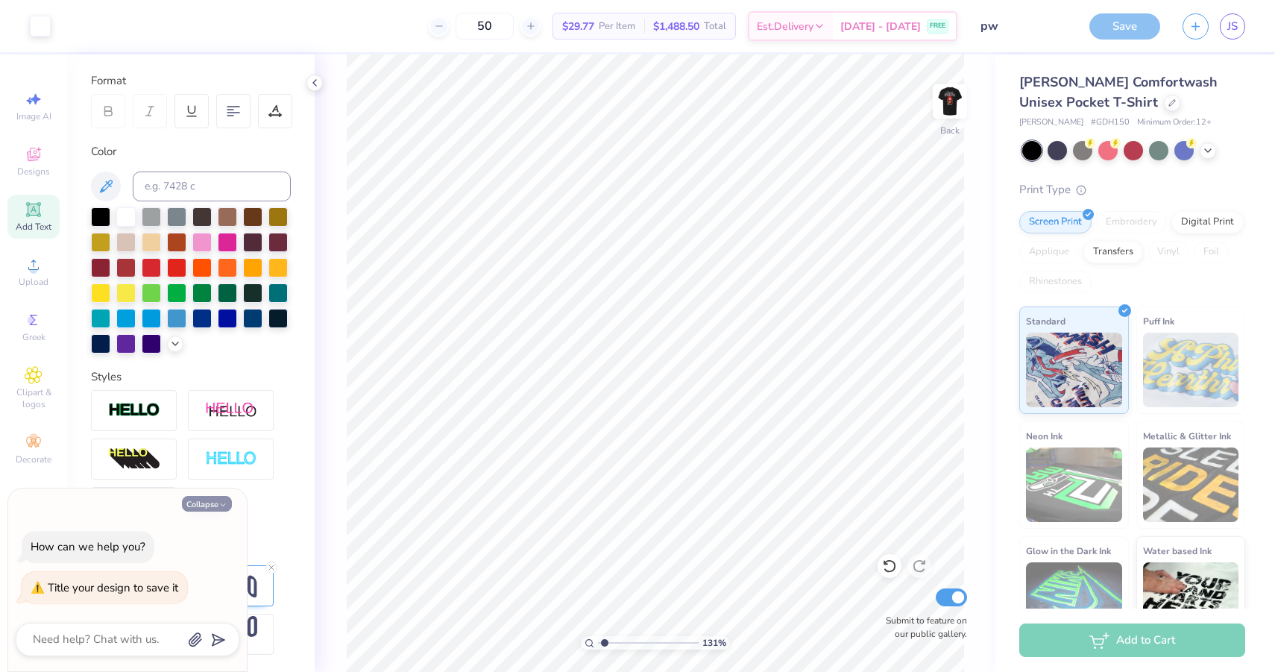
click at [202, 505] on button "Collapse" at bounding box center [207, 504] width 50 height 16
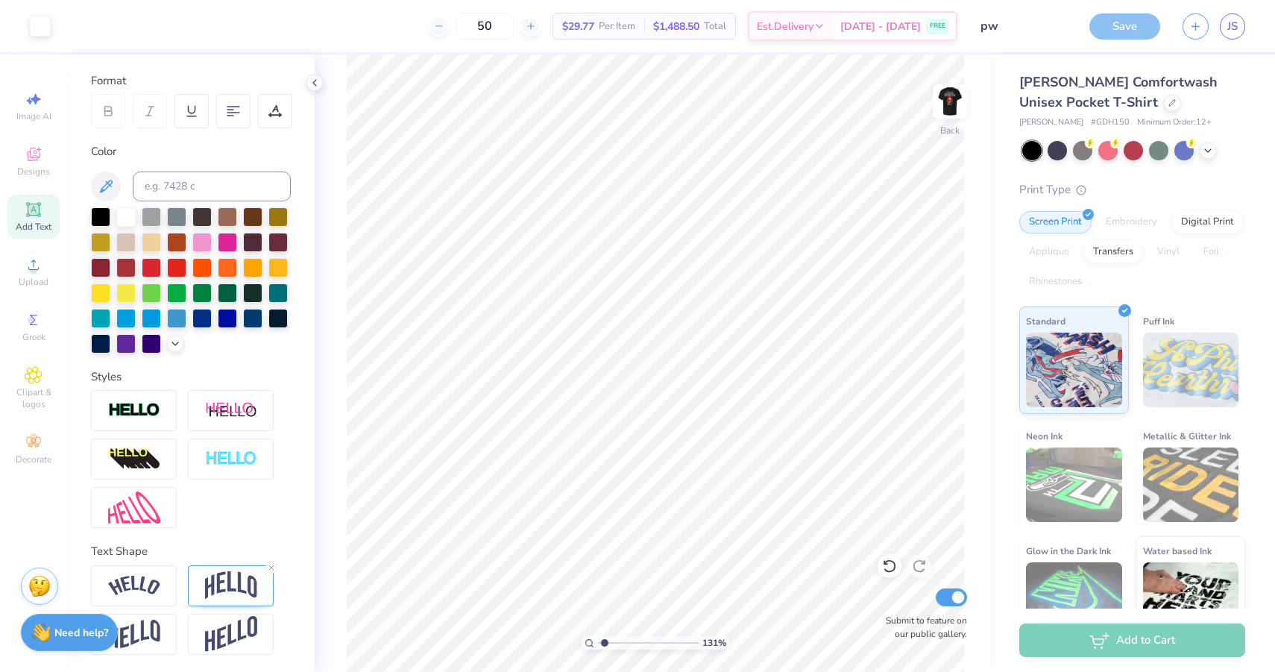
type textarea "x"
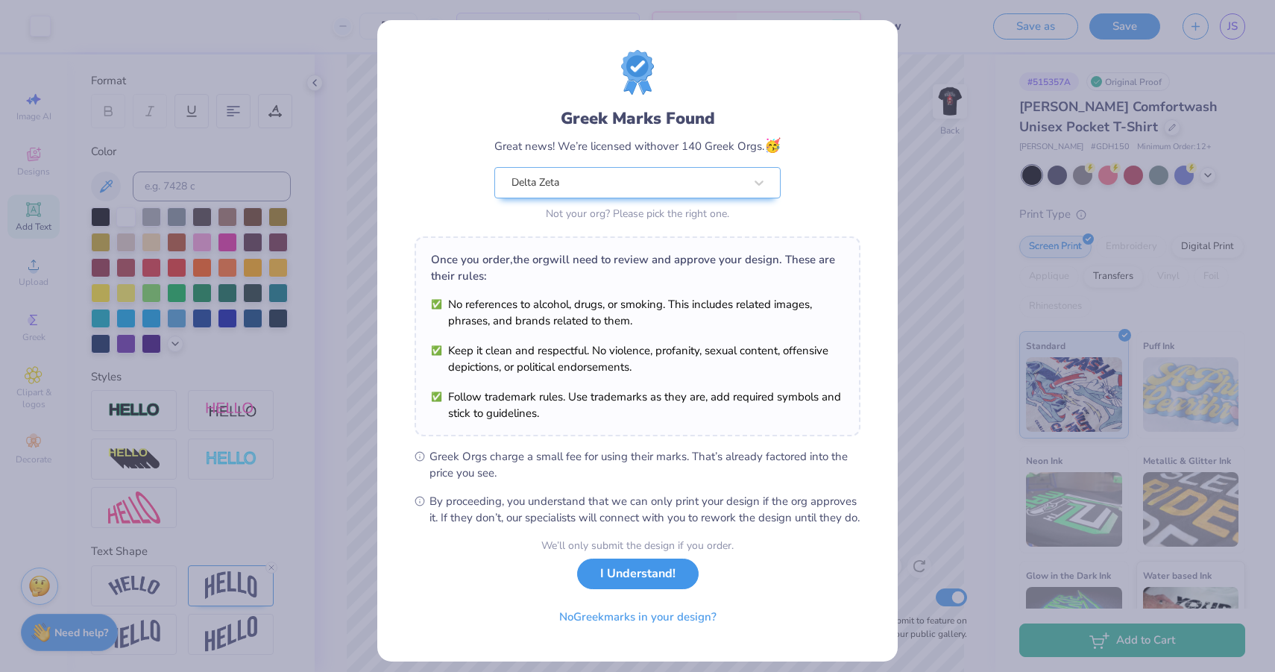
click at [651, 589] on button "I Understand!" at bounding box center [638, 573] width 122 height 31
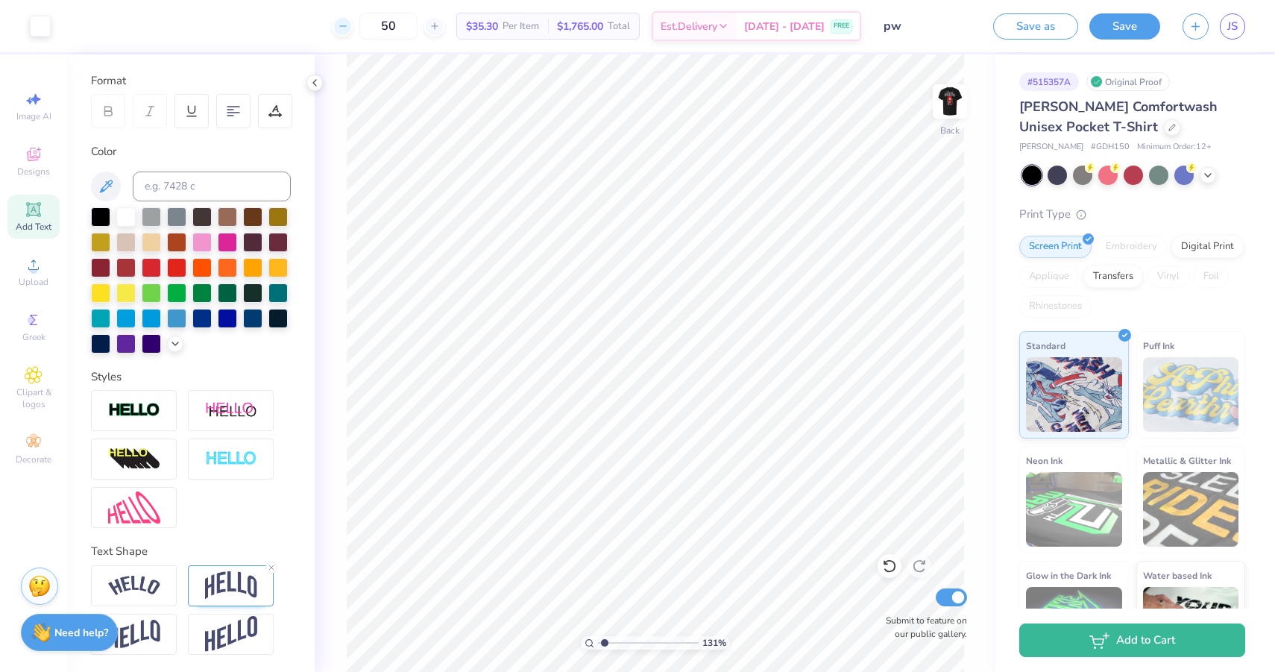
drag, startPoint x: 417, startPoint y: 31, endPoint x: 365, endPoint y: 30, distance: 52.2
click at [365, 30] on div "50" at bounding box center [388, 26] width 112 height 27
drag, startPoint x: 420, startPoint y: 22, endPoint x: 403, endPoint y: 22, distance: 17.9
click at [403, 22] on input "100" at bounding box center [388, 26] width 58 height 27
type input "150"
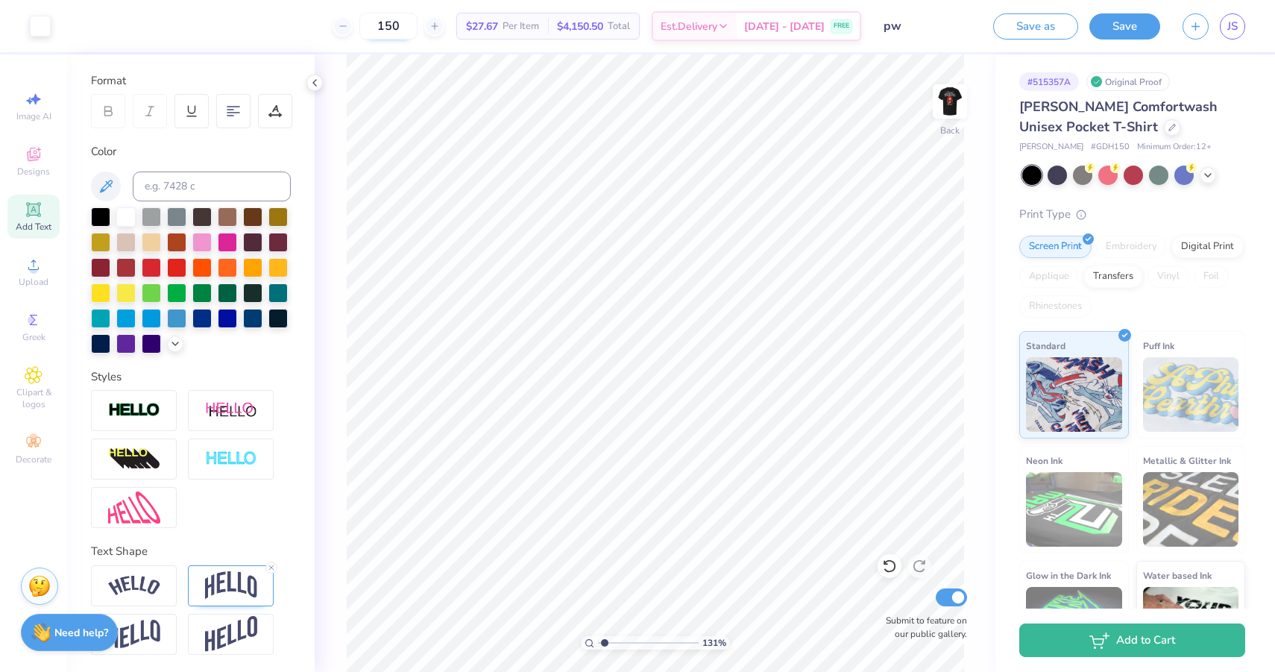
click at [417, 31] on input "150" at bounding box center [388, 26] width 58 height 27
click at [1105, 26] on button "Save" at bounding box center [1124, 24] width 71 height 26
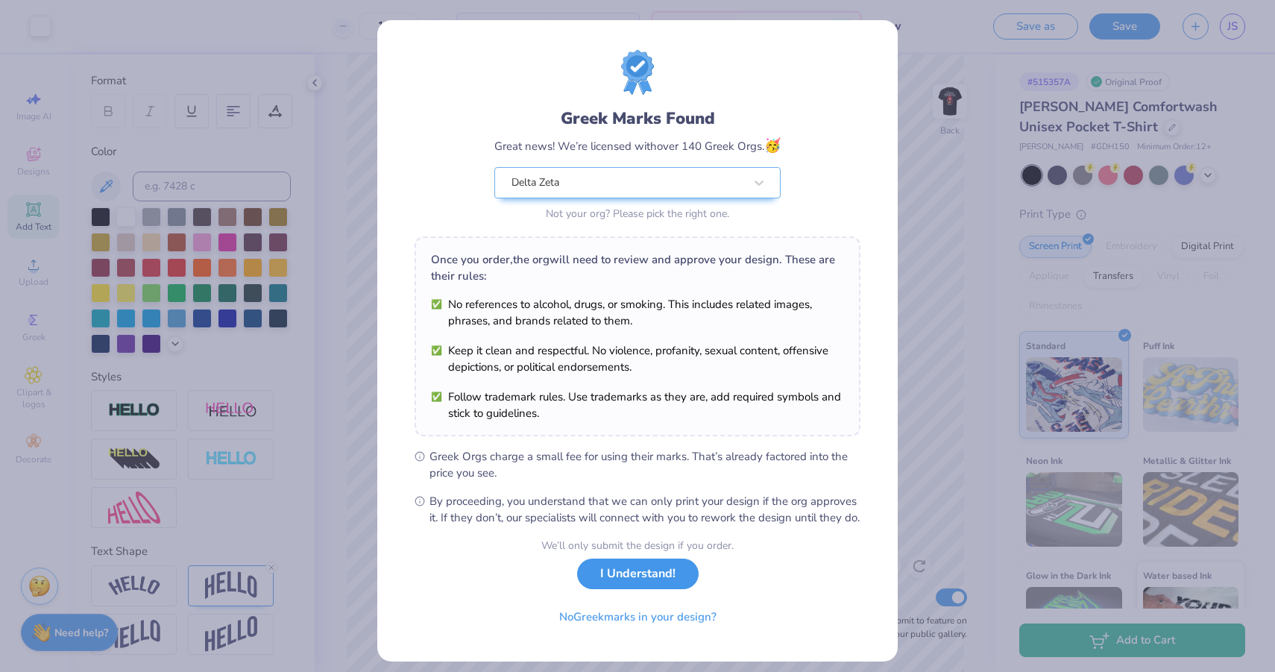
click at [613, 589] on button "I Understand!" at bounding box center [638, 573] width 122 height 31
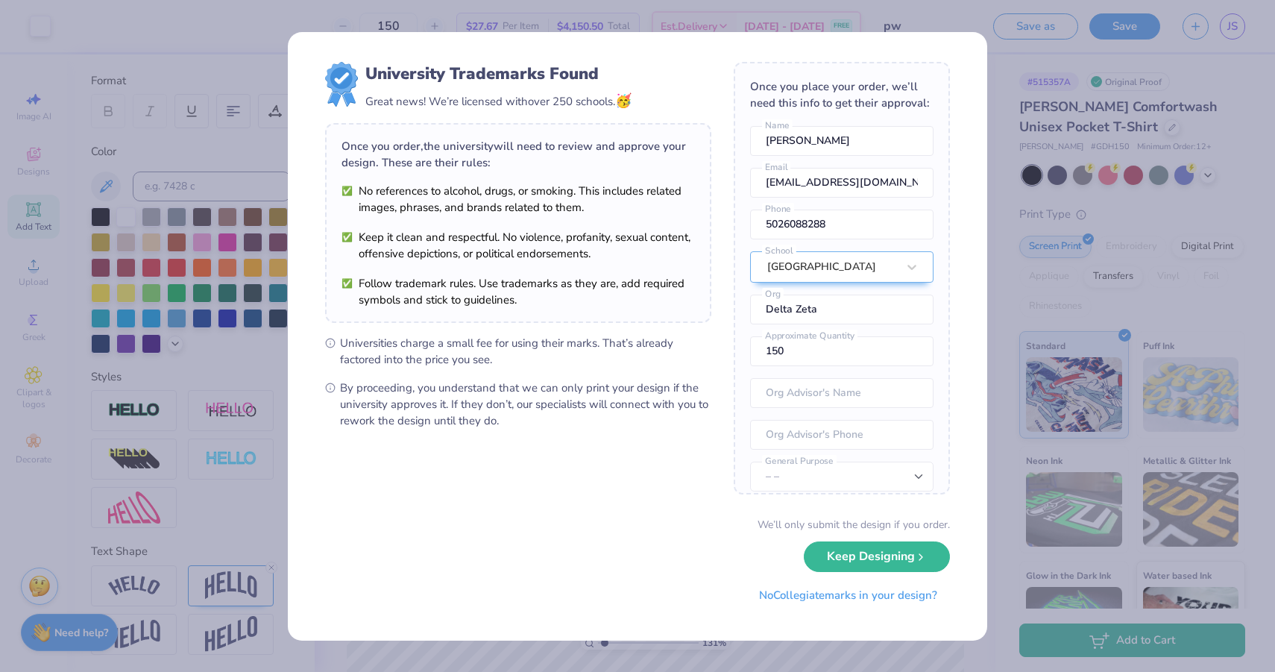
click at [793, 643] on div "University Trademarks Found Great news! We’re licensed with over 250 schools. 🥳…" at bounding box center [637, 336] width 1275 height 672
click at [1005, 66] on div "University Trademarks Found Great news! We’re licensed with over 250 schools. 🥳…" at bounding box center [637, 336] width 1275 height 672
click at [642, 16] on div "University Trademarks Found Great news! We’re licensed with over 250 schools. 🥳…" at bounding box center [637, 336] width 1275 height 672
click at [247, 320] on div "University Trademarks Found Great news! We’re licensed with over 250 schools. 🥳…" at bounding box center [637, 336] width 1275 height 672
click at [251, 359] on div "University Trademarks Found Great news! We’re licensed with over 250 schools. 🥳…" at bounding box center [637, 336] width 1275 height 672
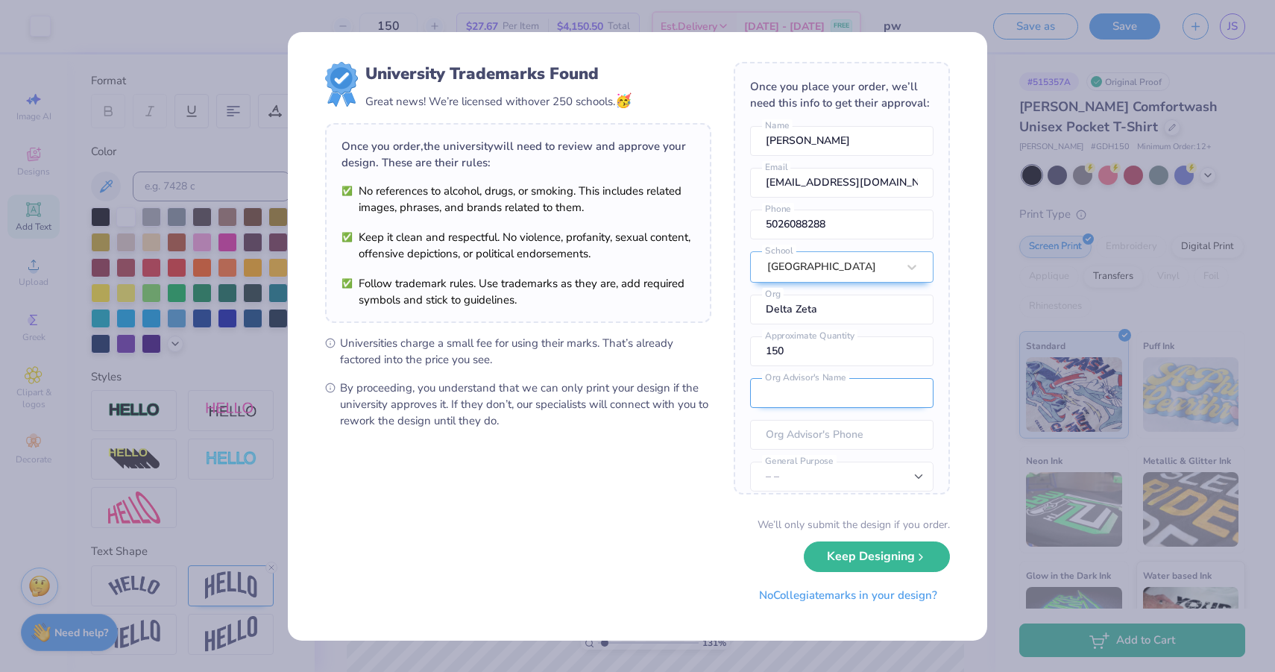
click at [874, 403] on input "text" at bounding box center [841, 393] width 183 height 30
click at [862, 593] on button "No Collegiate marks in your design?" at bounding box center [847, 591] width 203 height 31
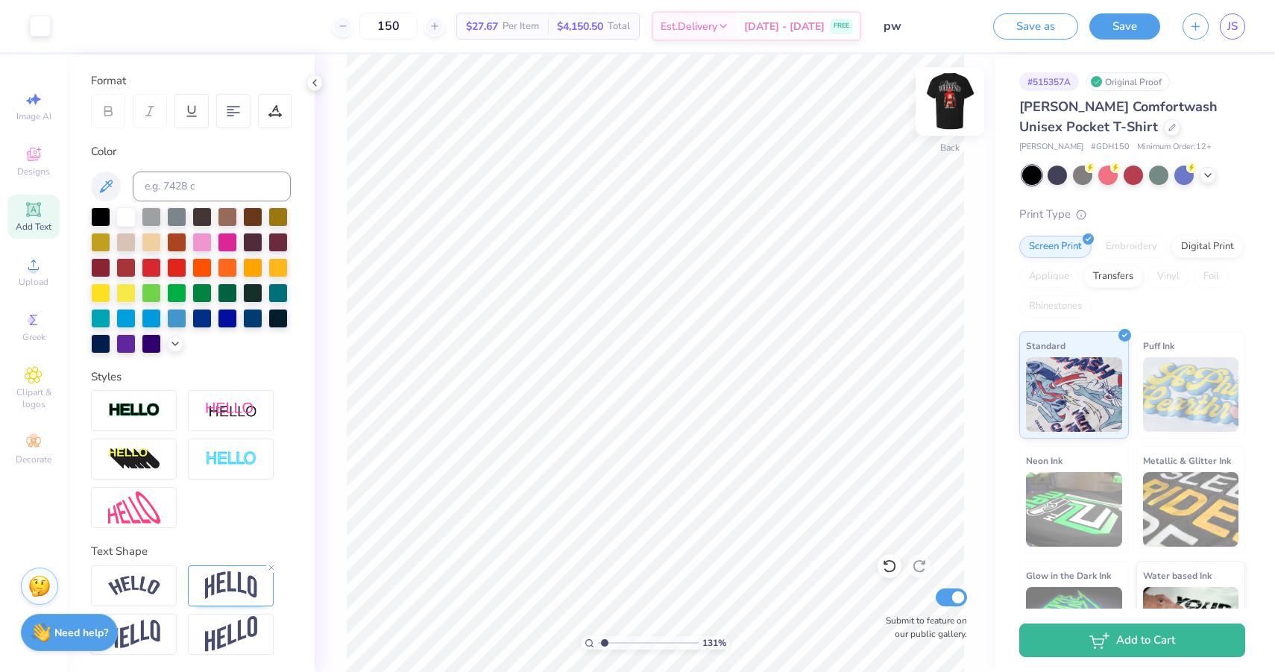
click at [941, 122] on img at bounding box center [950, 102] width 60 height 60
click at [941, 116] on img at bounding box center [950, 101] width 30 height 30
click at [950, 110] on img at bounding box center [950, 102] width 60 height 60
click at [950, 110] on img at bounding box center [950, 101] width 30 height 30
drag, startPoint x: 605, startPoint y: 642, endPoint x: 596, endPoint y: 642, distance: 8.9
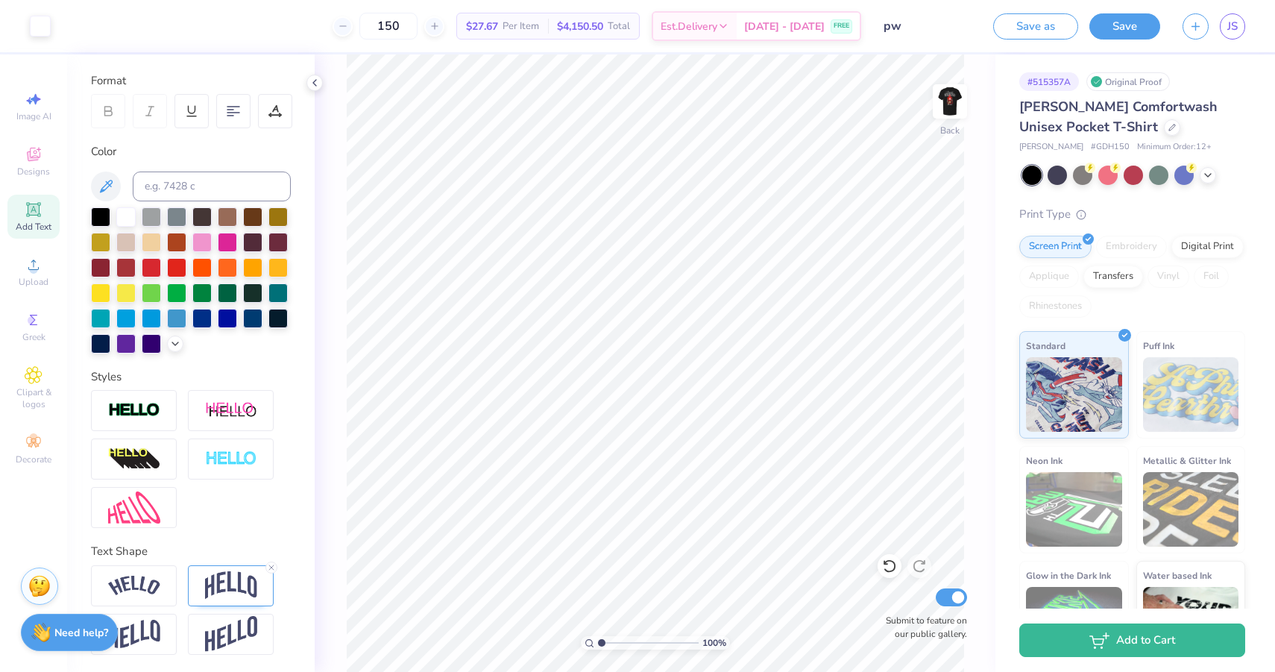
type input "1"
click at [598, 642] on input "range" at bounding box center [648, 642] width 101 height 13
click at [962, 104] on img at bounding box center [950, 102] width 60 height 60
click at [411, 31] on input "150" at bounding box center [388, 26] width 58 height 27
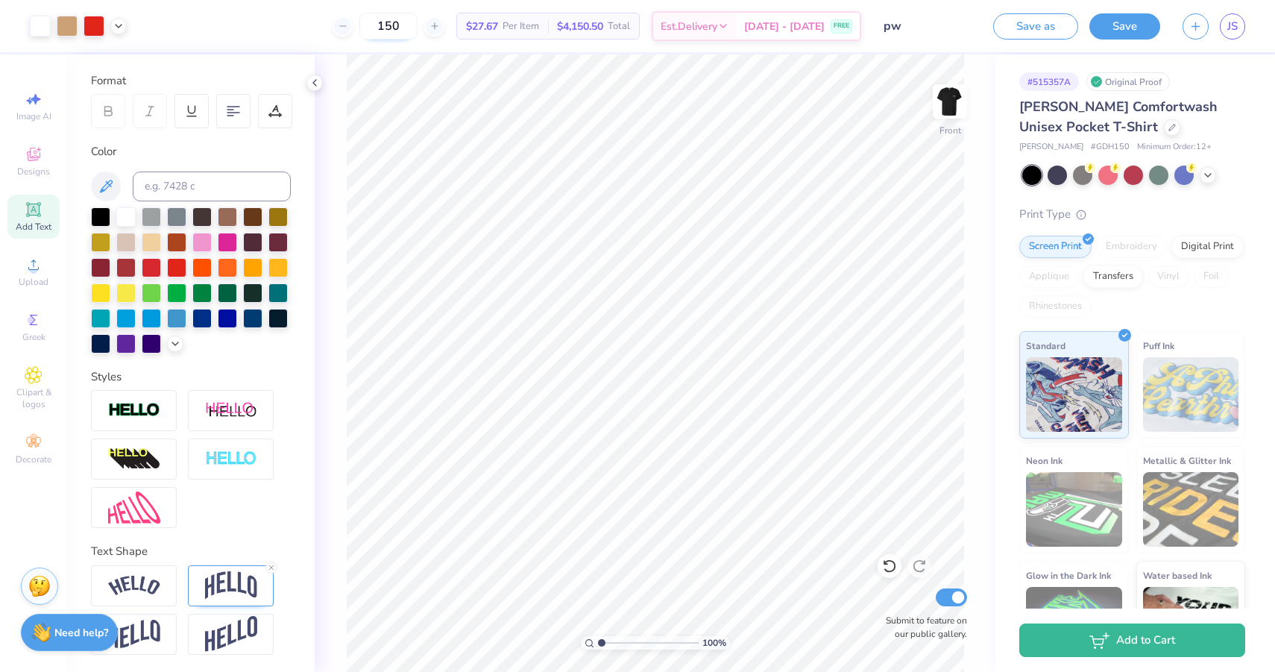
type input "3"
drag, startPoint x: 416, startPoint y: 26, endPoint x: 358, endPoint y: 20, distance: 58.4
click at [358, 20] on div "200" at bounding box center [388, 26] width 112 height 27
drag, startPoint x: 421, startPoint y: 31, endPoint x: 376, endPoint y: 31, distance: 44.7
click at [377, 31] on input "300" at bounding box center [388, 26] width 58 height 27
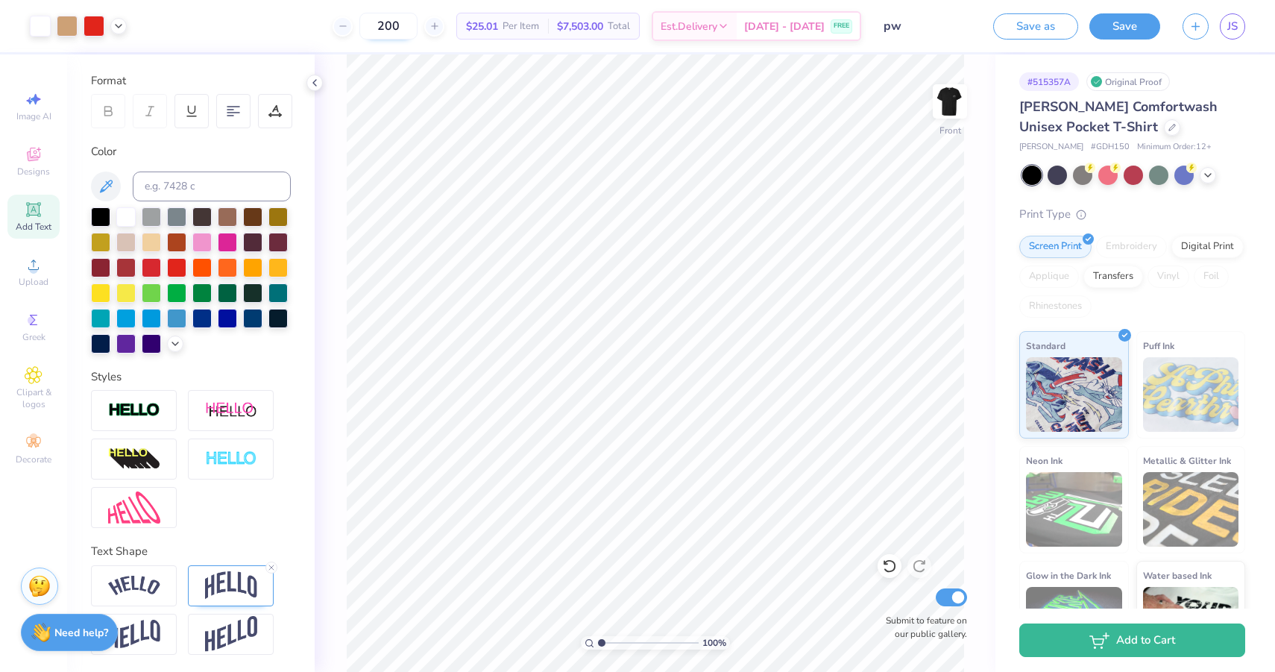
type input "200"
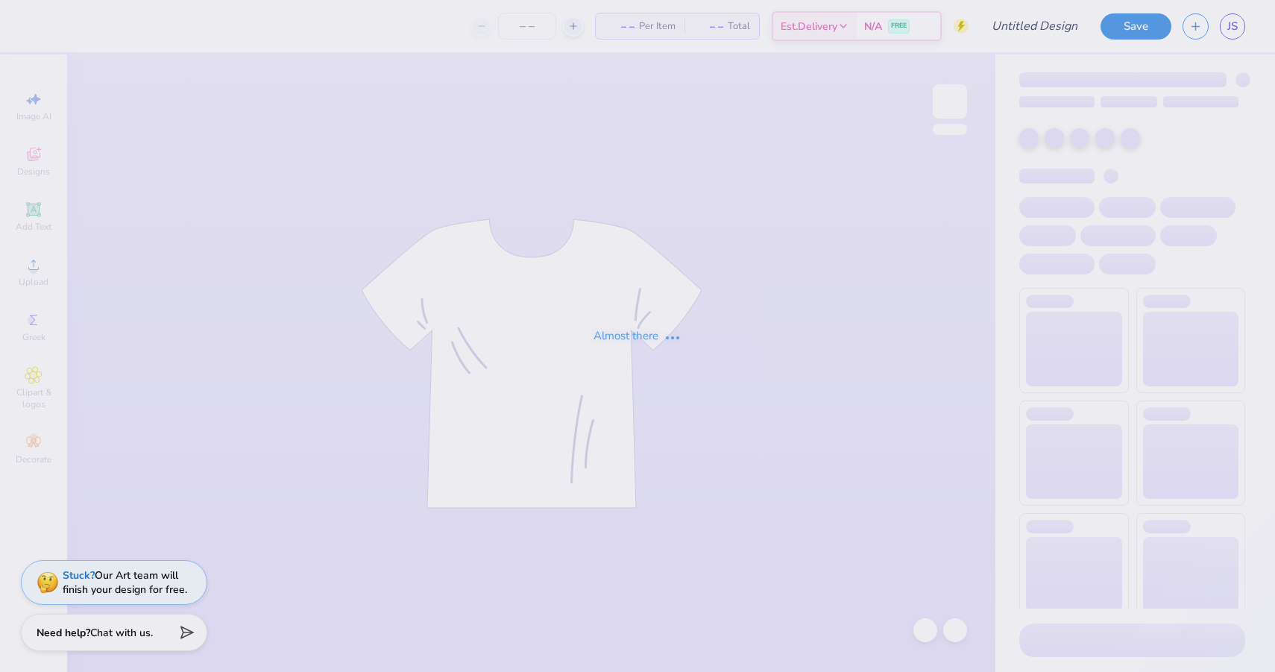
type input "30"
type input "smores"
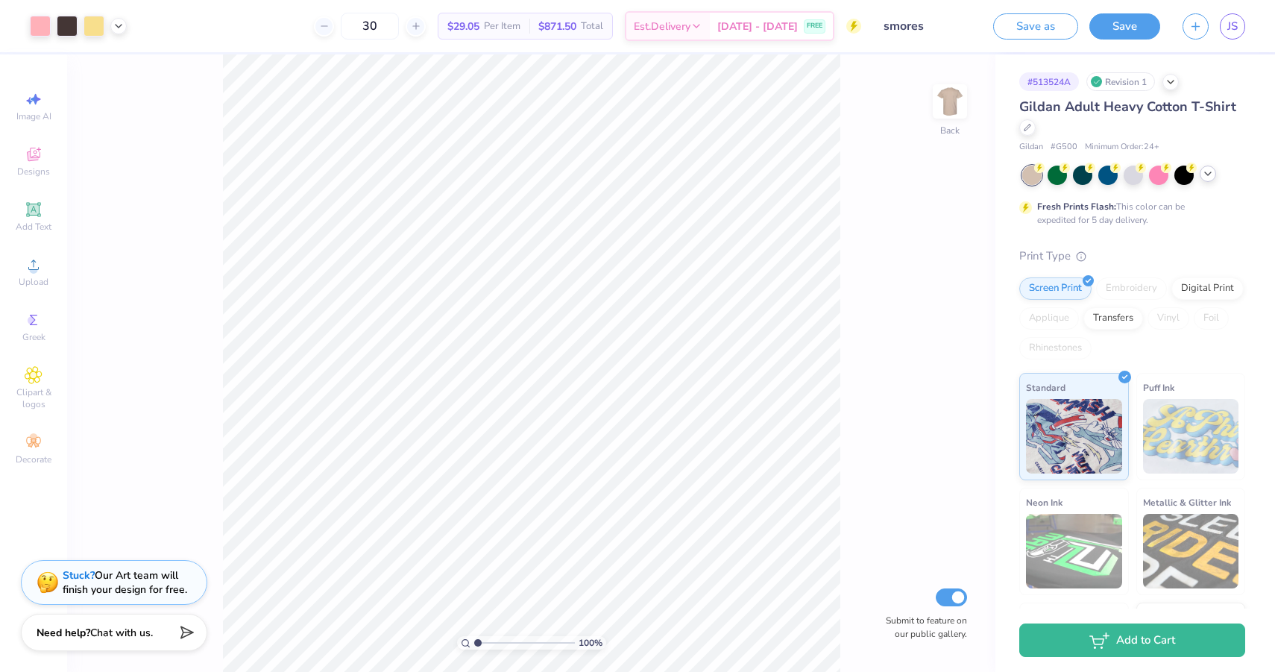
click at [1204, 178] on icon at bounding box center [1208, 174] width 12 height 12
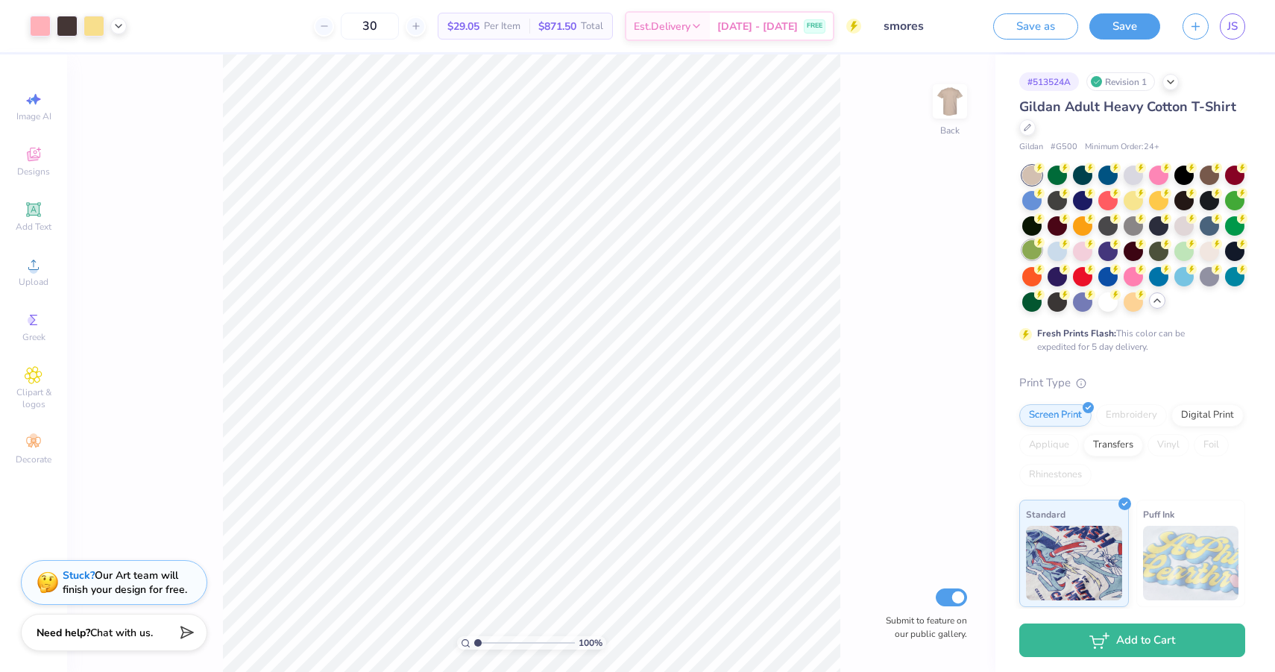
click at [1040, 250] on div at bounding box center [1031, 249] width 19 height 19
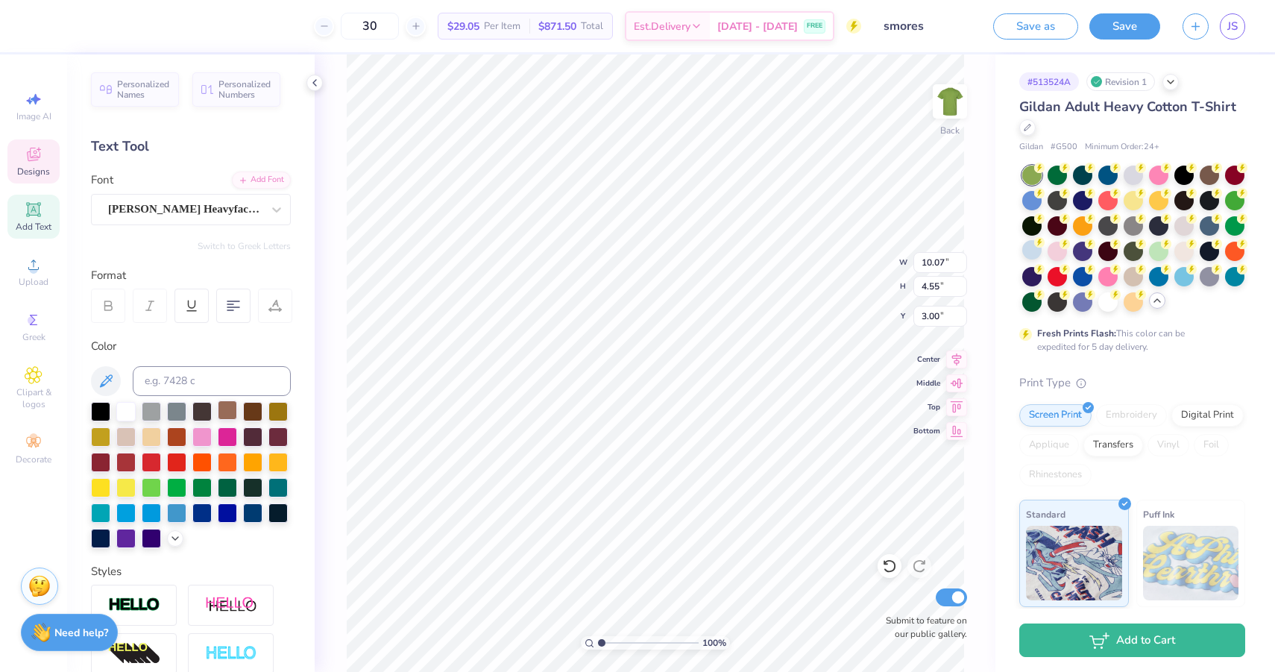
click at [230, 414] on div at bounding box center [227, 409] width 19 height 19
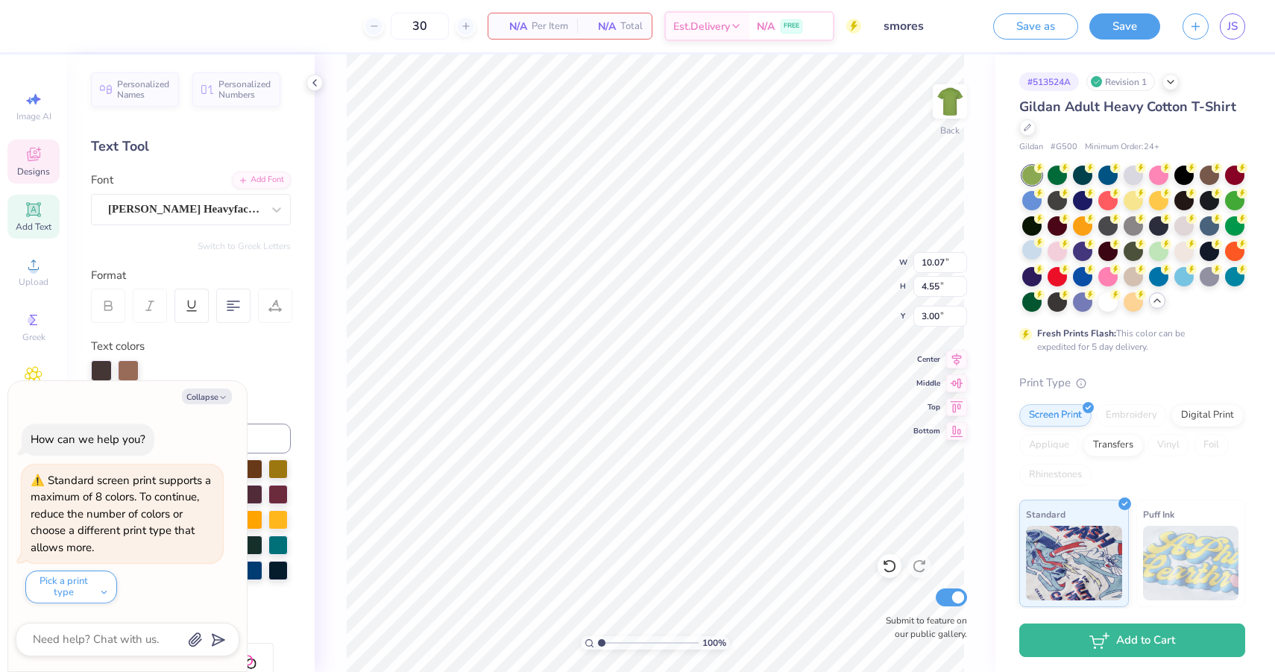
click at [218, 398] on icon "button" at bounding box center [222, 397] width 9 height 9
type textarea "x"
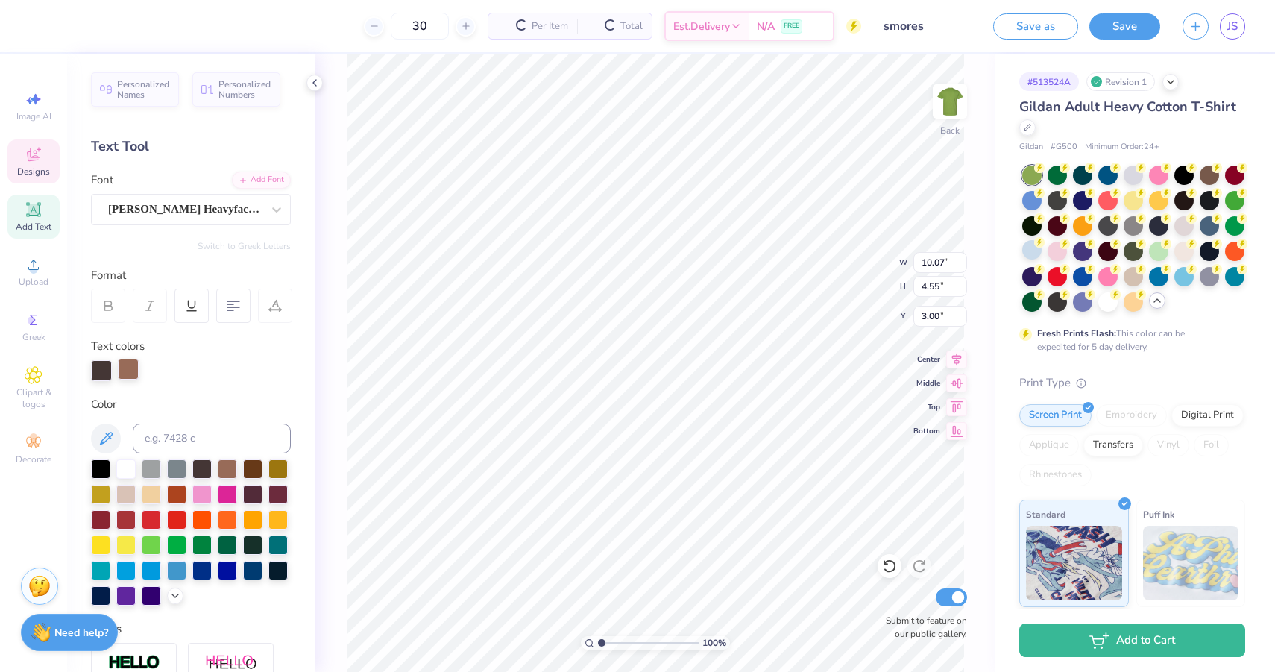
click at [133, 371] on div at bounding box center [128, 369] width 21 height 21
click at [127, 366] on div at bounding box center [128, 370] width 21 height 21
click at [130, 372] on div at bounding box center [128, 370] width 21 height 21
type input "10.48"
type input "1.04"
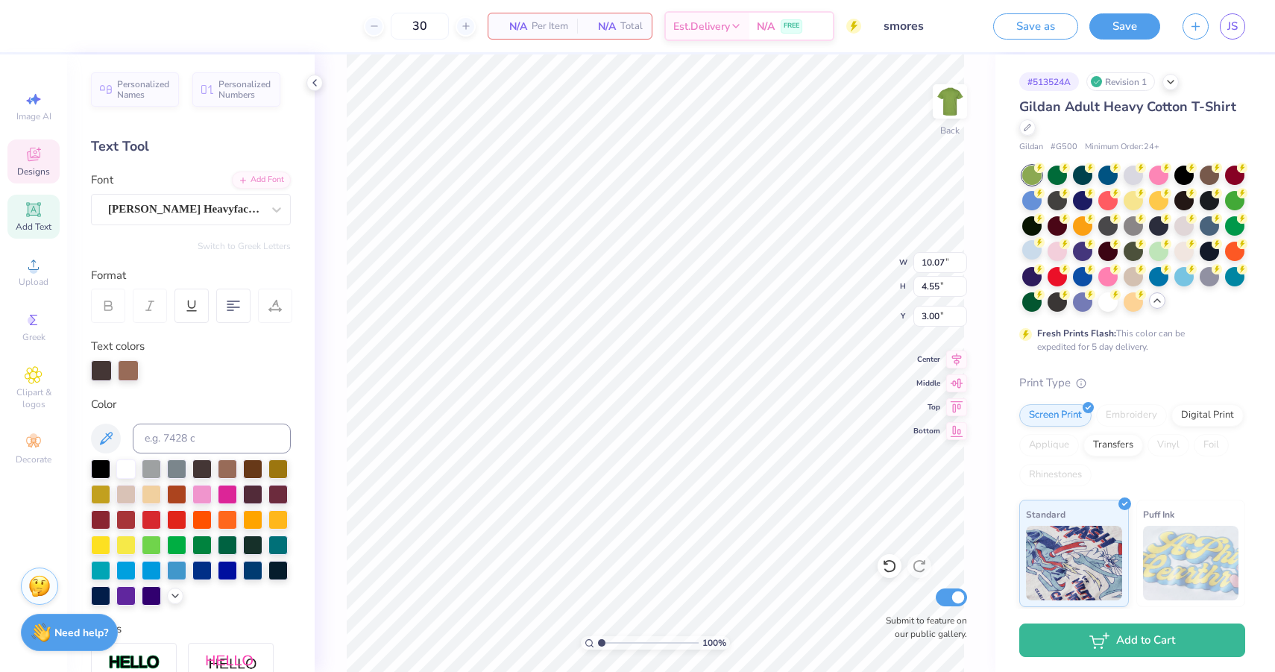
type input "12.62"
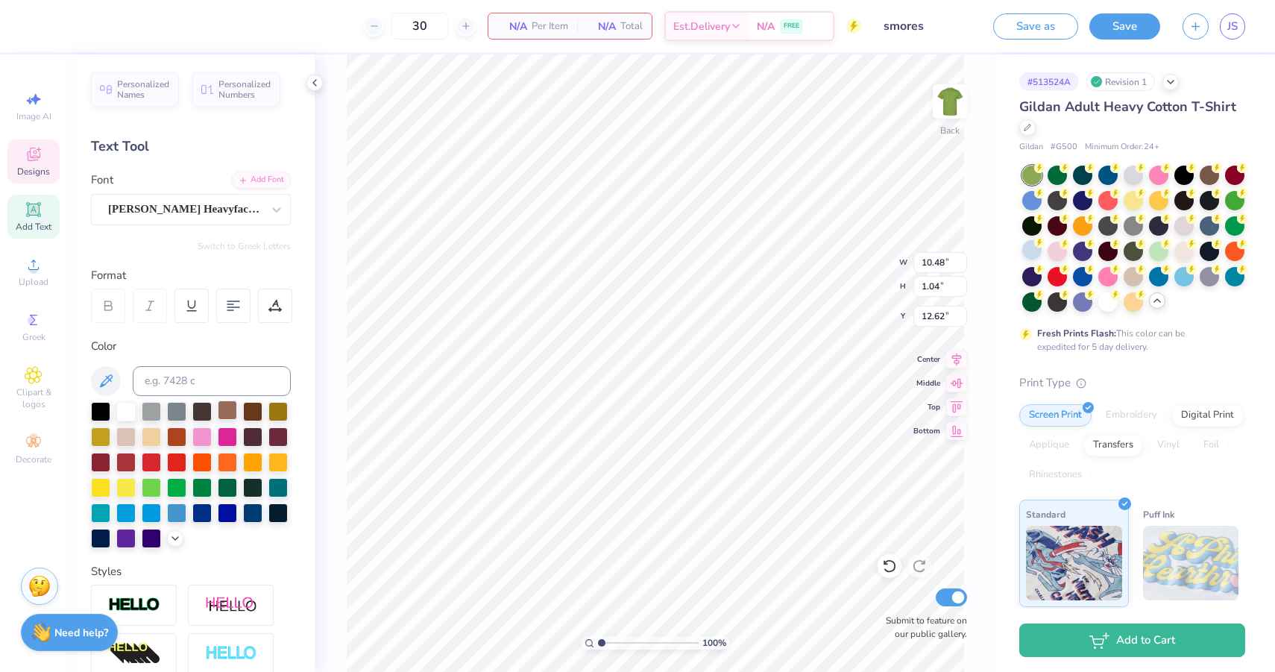
click at [230, 413] on div at bounding box center [227, 409] width 19 height 19
type input "10.07"
type input "4.55"
type input "3.00"
click at [228, 414] on div at bounding box center [227, 411] width 19 height 19
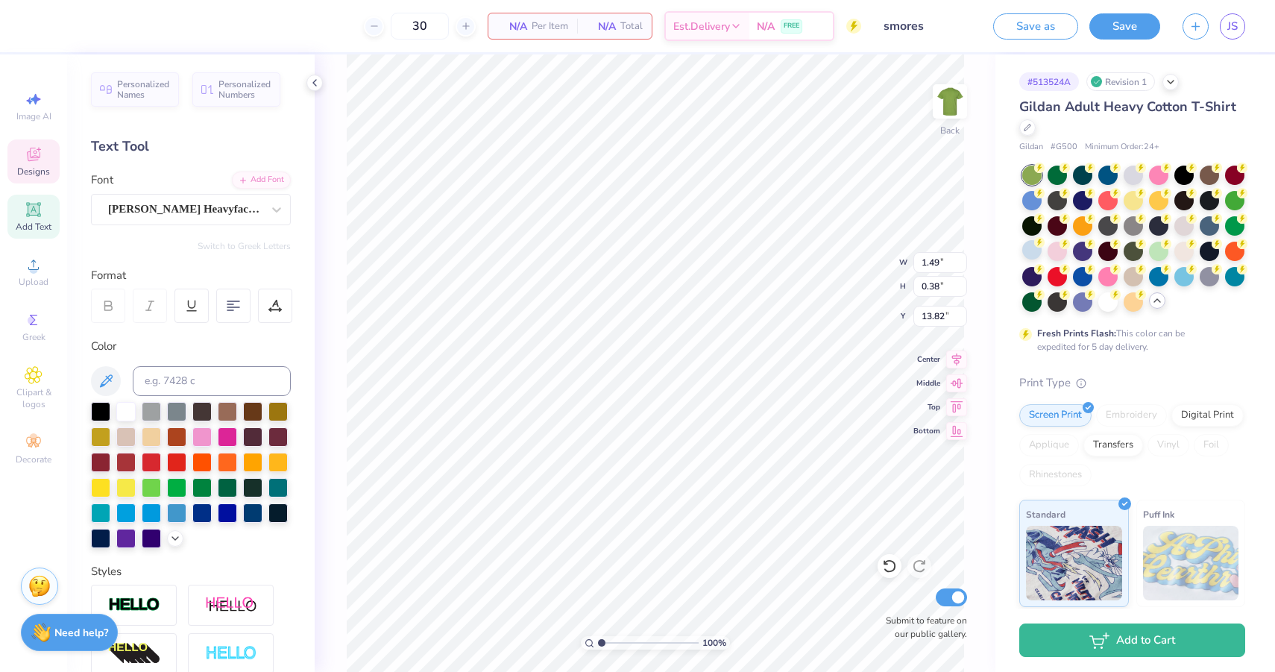
type input "10.07"
type input "4.55"
type input "3.00"
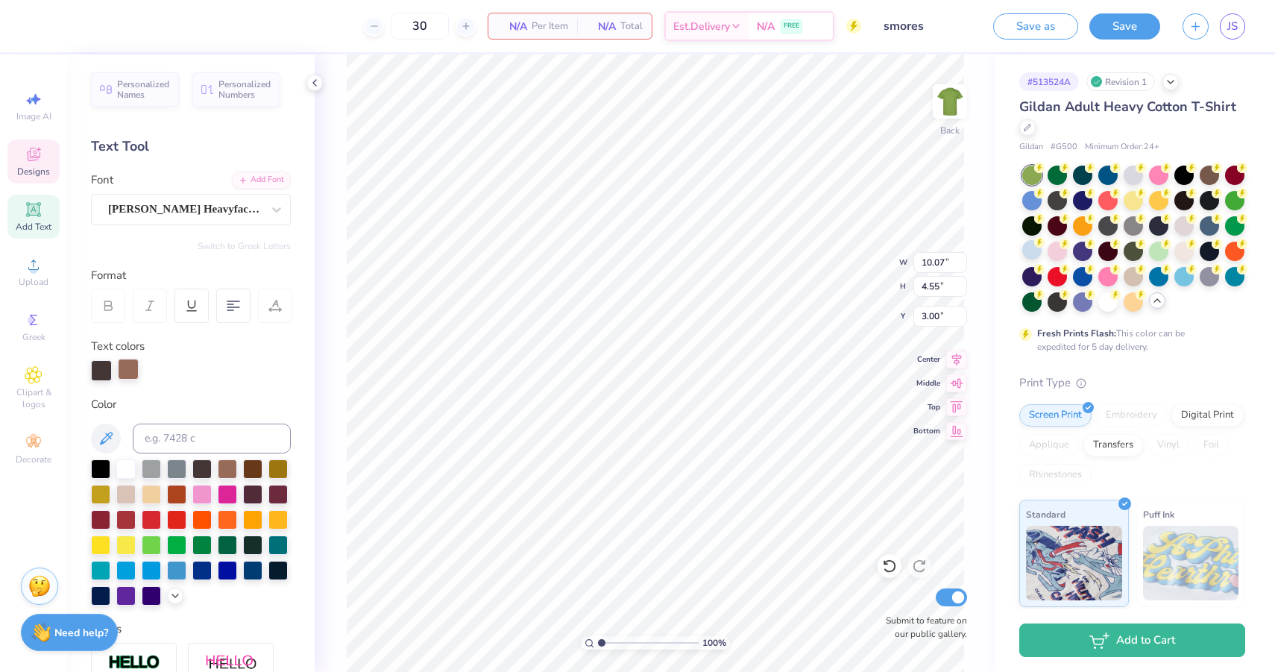
click at [129, 373] on div at bounding box center [128, 369] width 21 height 21
click at [127, 366] on div at bounding box center [128, 370] width 21 height 21
click at [127, 370] on div at bounding box center [128, 370] width 21 height 21
click at [130, 365] on div at bounding box center [128, 370] width 21 height 21
type input "1.81"
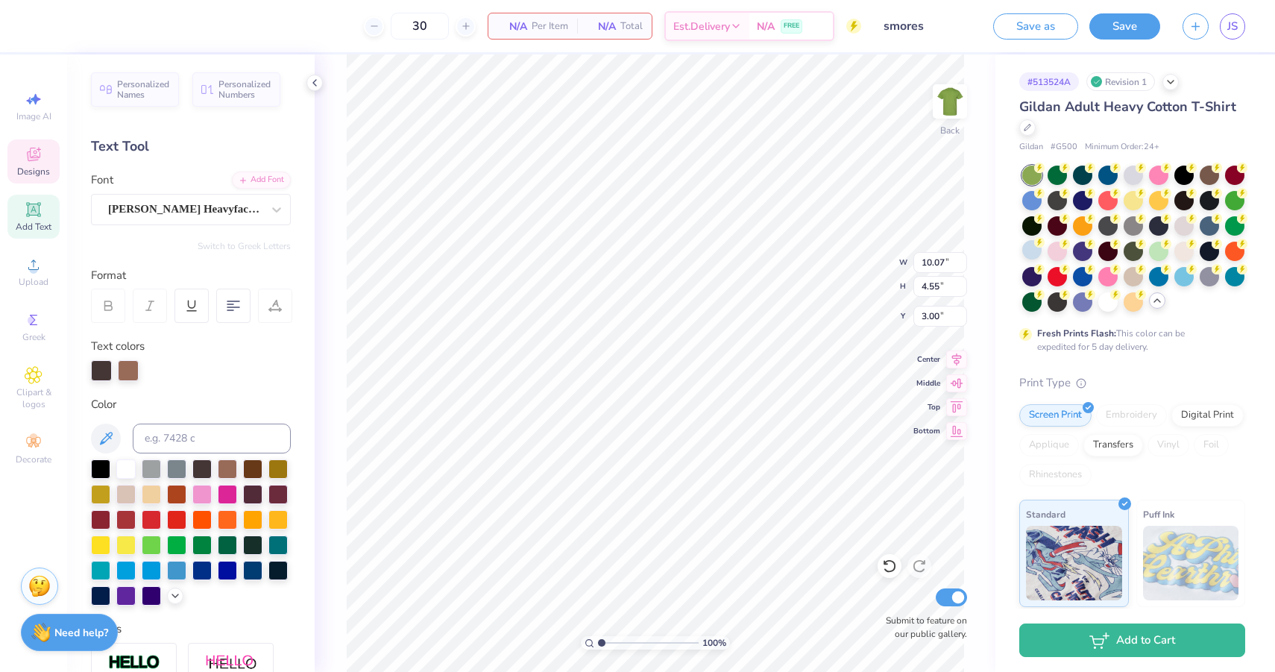
type input "1.72"
type input "7.36"
type input "10.07"
type input "4.55"
type input "3.00"
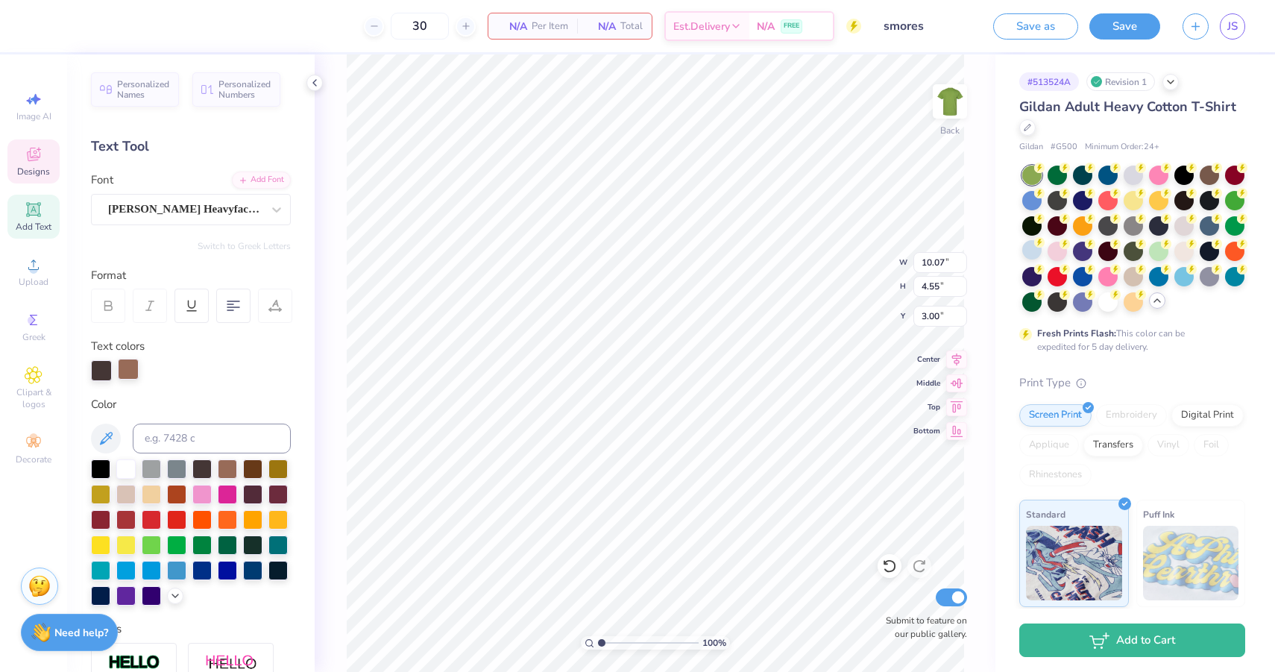
click at [125, 370] on div at bounding box center [128, 369] width 21 height 21
click at [125, 370] on div at bounding box center [128, 370] width 21 height 21
click at [129, 367] on div at bounding box center [128, 370] width 21 height 21
click at [127, 372] on div at bounding box center [128, 370] width 21 height 21
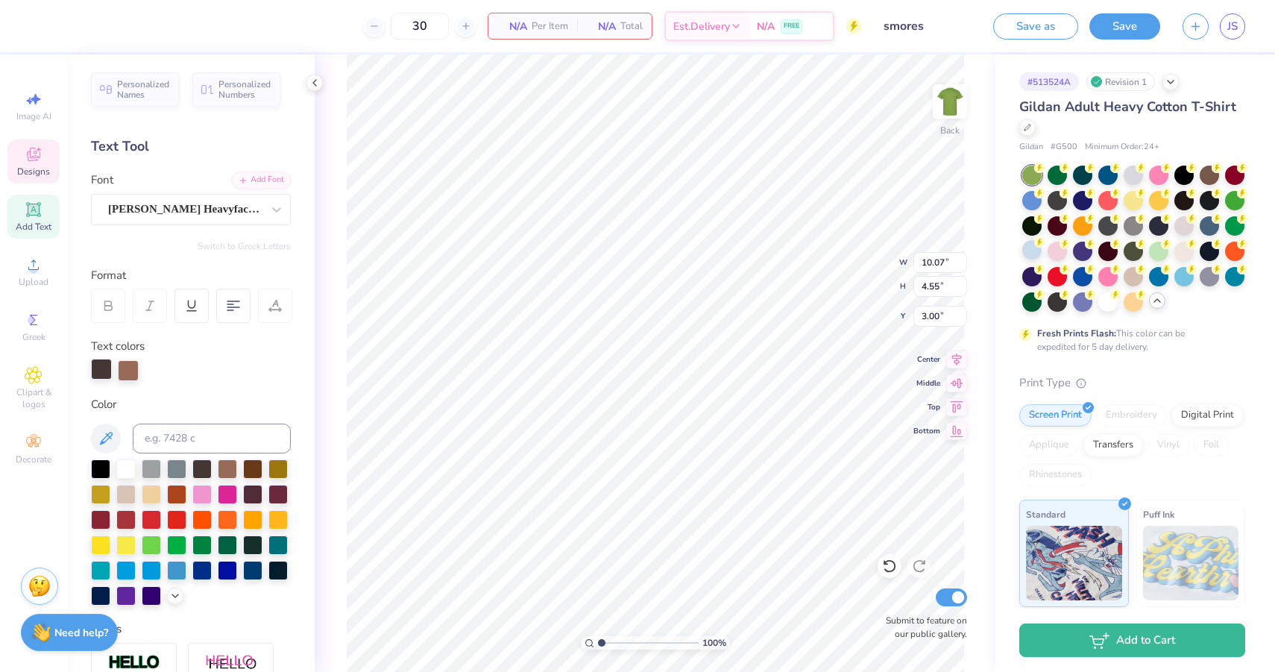
click at [100, 376] on div at bounding box center [101, 369] width 21 height 21
click at [100, 365] on div at bounding box center [101, 370] width 21 height 21
click at [99, 370] on div at bounding box center [101, 370] width 21 height 21
click at [203, 467] on div at bounding box center [201, 467] width 19 height 19
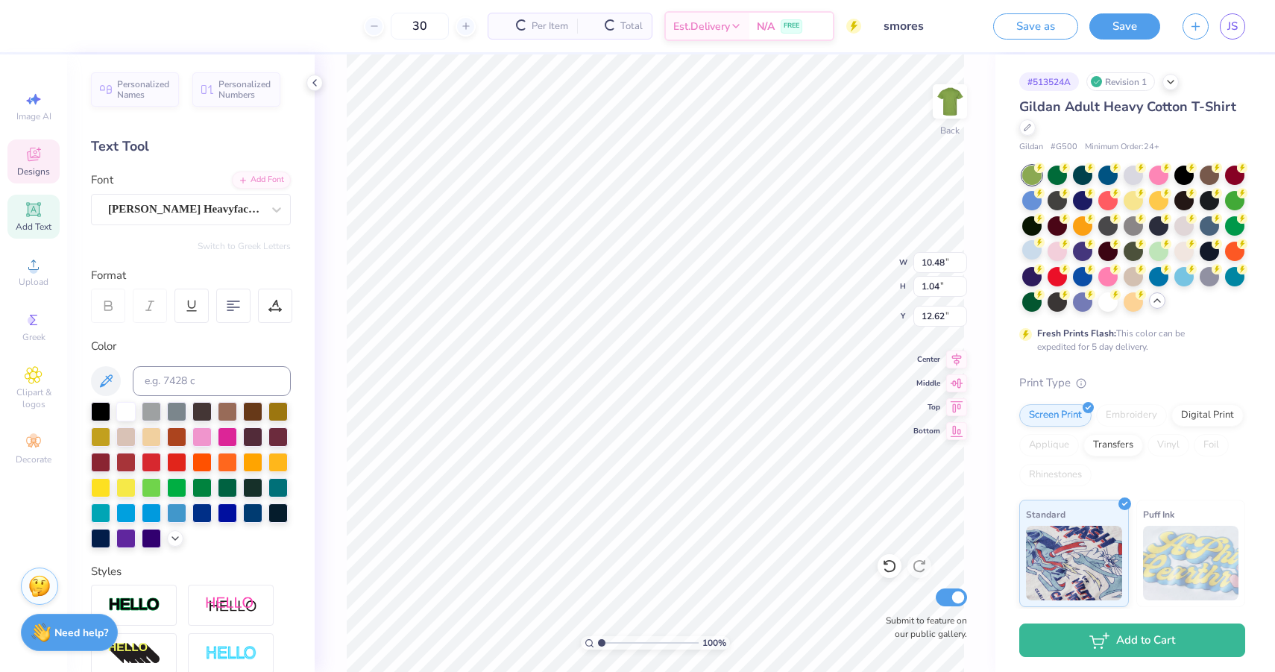
type input "10.48"
type input "1.04"
type input "12.62"
click at [201, 410] on div at bounding box center [201, 409] width 19 height 19
click at [199, 413] on div at bounding box center [201, 409] width 19 height 19
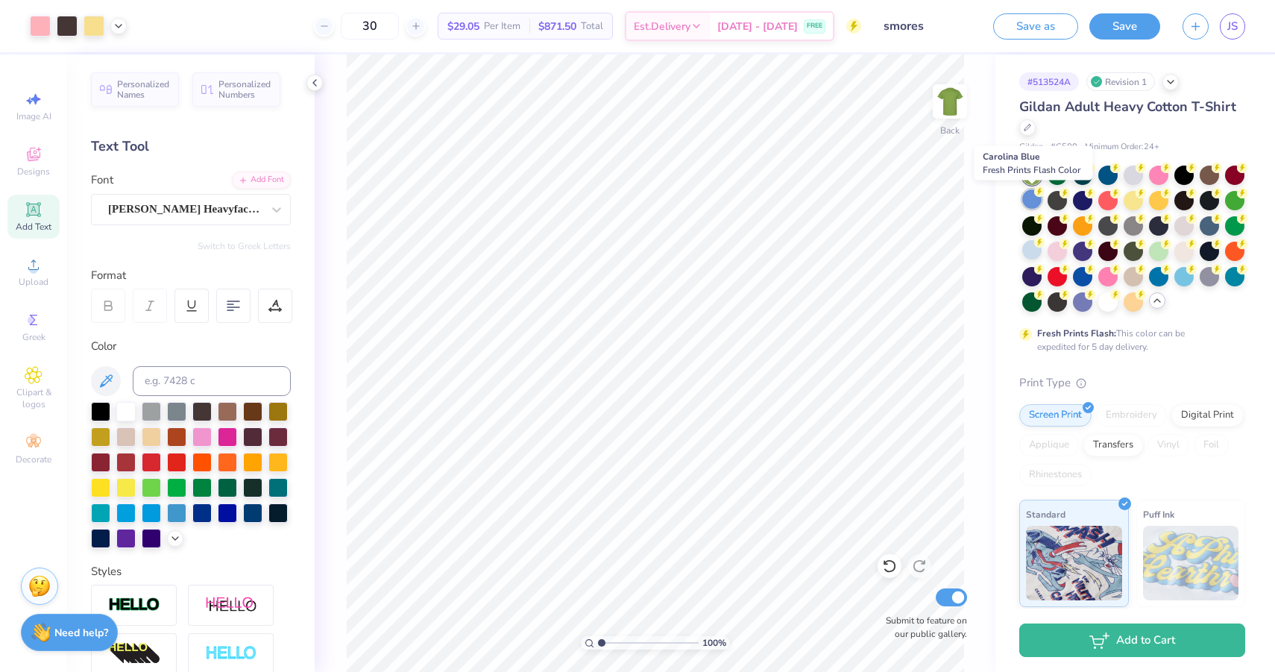
click at [1027, 201] on div at bounding box center [1031, 198] width 19 height 19
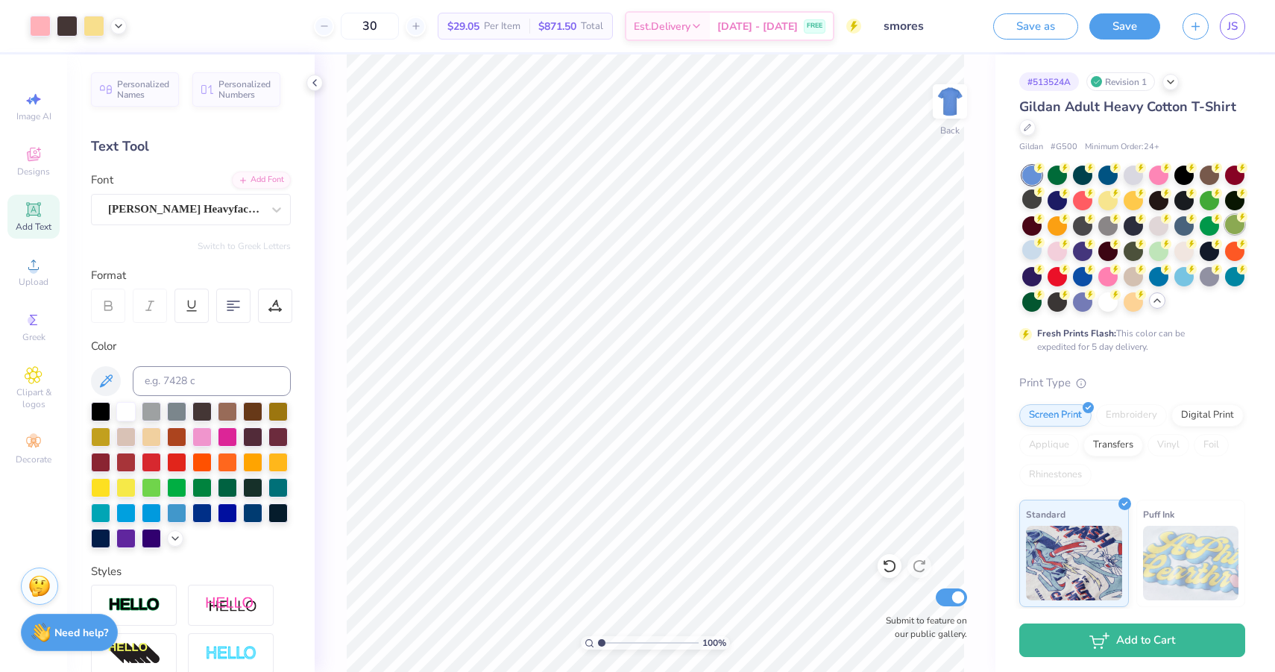
click at [1230, 229] on div at bounding box center [1234, 224] width 19 height 19
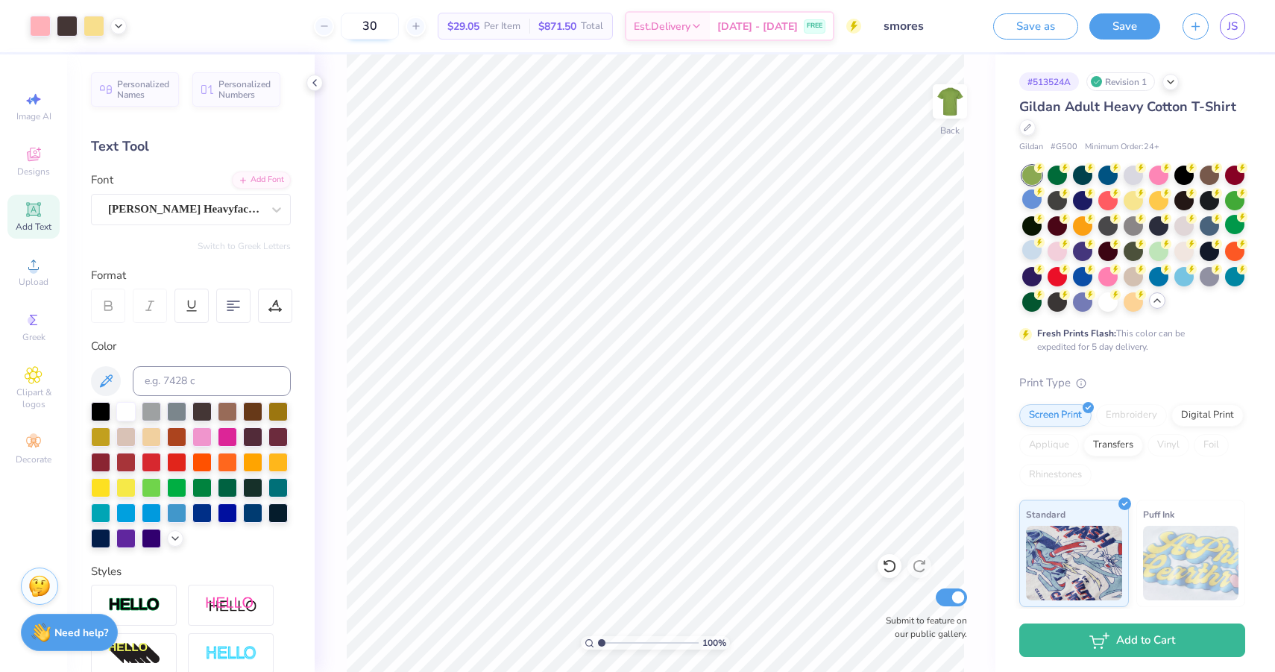
drag, startPoint x: 395, startPoint y: 20, endPoint x: 368, endPoint y: 22, distance: 26.9
click at [368, 21] on input "30" at bounding box center [370, 26] width 58 height 27
drag, startPoint x: 385, startPoint y: 25, endPoint x: 350, endPoint y: 25, distance: 34.3
click at [350, 25] on input "100" at bounding box center [361, 26] width 58 height 27
type input "30"
